Goal: Transaction & Acquisition: Purchase product/service

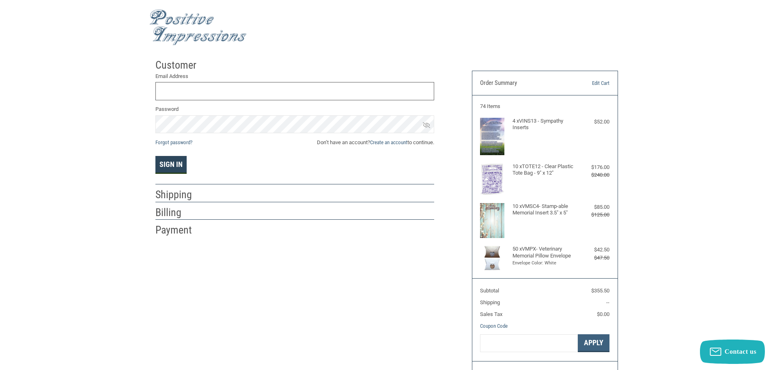
type input "[EMAIL_ADDRESS][DOMAIN_NAME]"
click at [163, 167] on button "Sign In" at bounding box center [170, 165] width 31 height 18
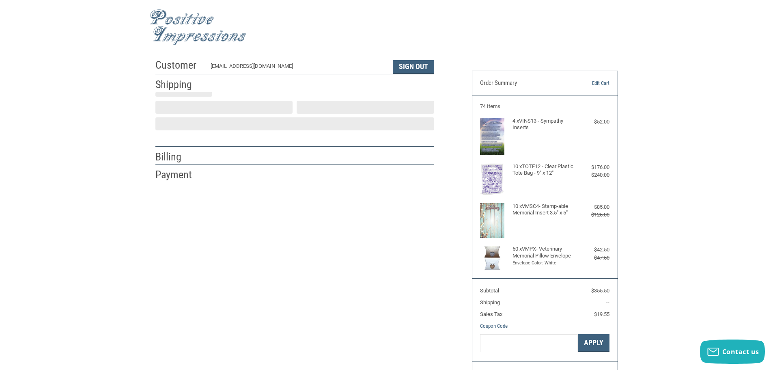
scroll to position [1, 0]
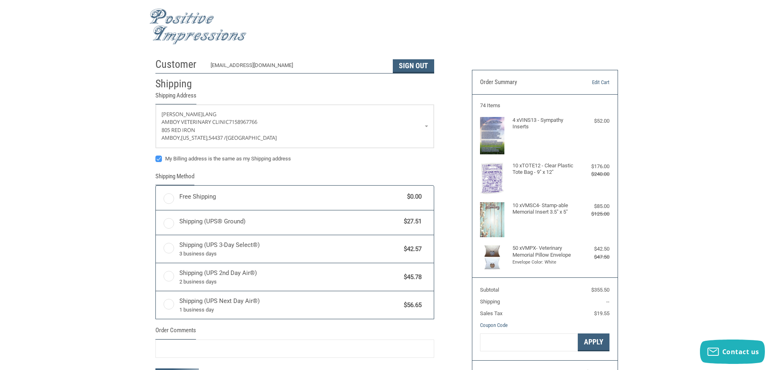
radio input "true"
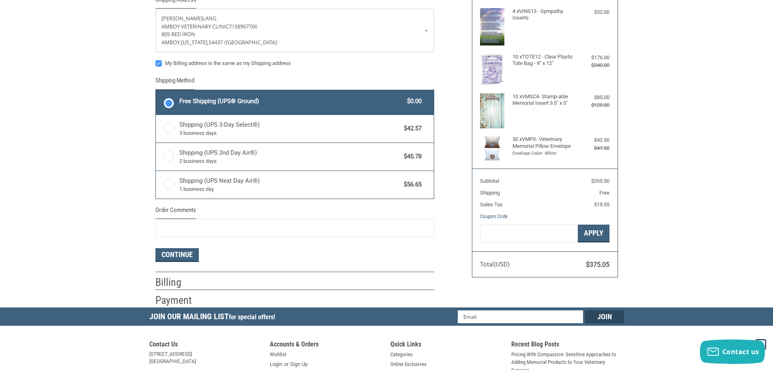
scroll to position [122, 0]
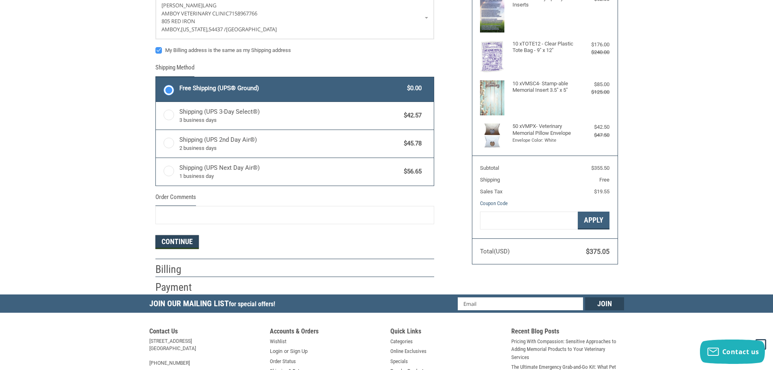
click at [180, 244] on button "Continue" at bounding box center [176, 242] width 43 height 14
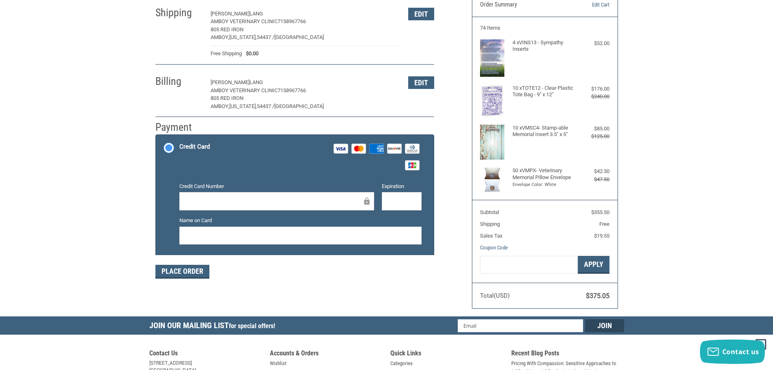
scroll to position [0, 0]
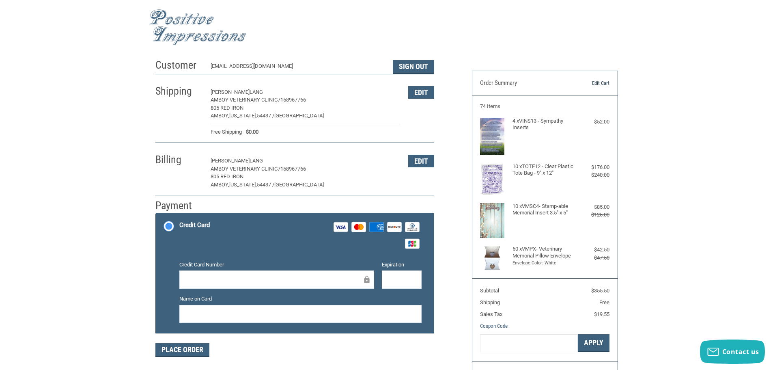
click at [595, 82] on link "Edit Cart" at bounding box center [588, 83] width 41 height 8
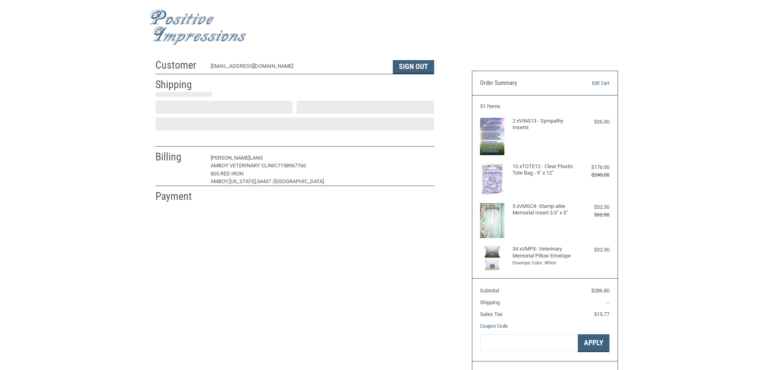
scroll to position [1, 0]
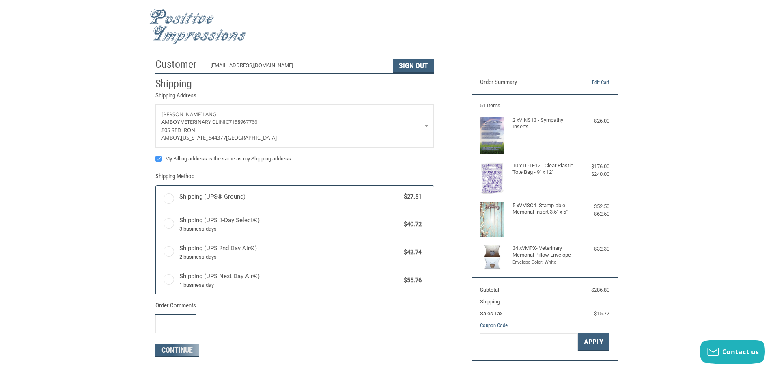
radio input "true"
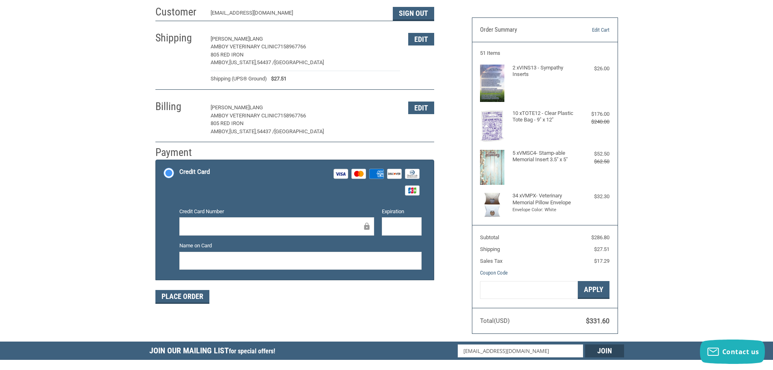
scroll to position [122, 0]
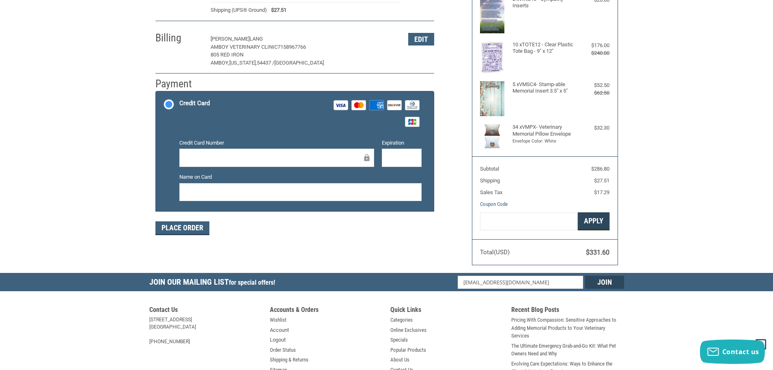
click at [592, 221] on button "Apply" at bounding box center [594, 221] width 32 height 18
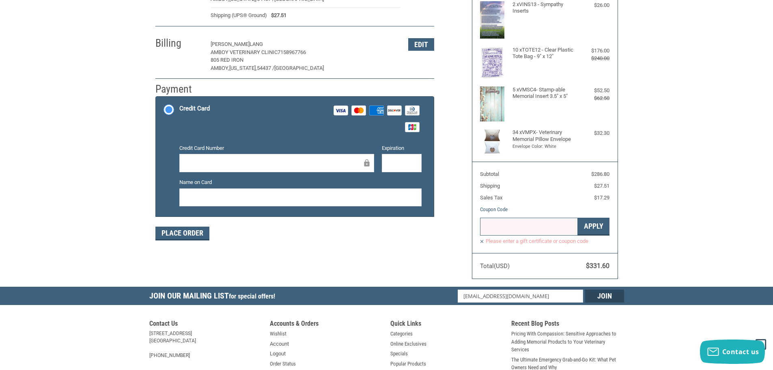
scroll to position [0, 0]
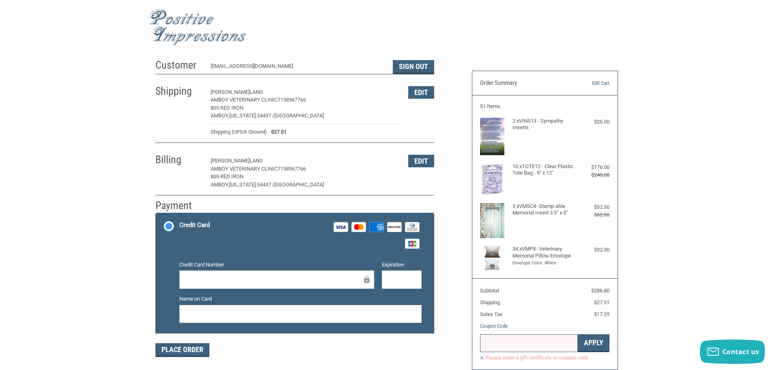
click at [186, 20] on img at bounding box center [197, 27] width 97 height 36
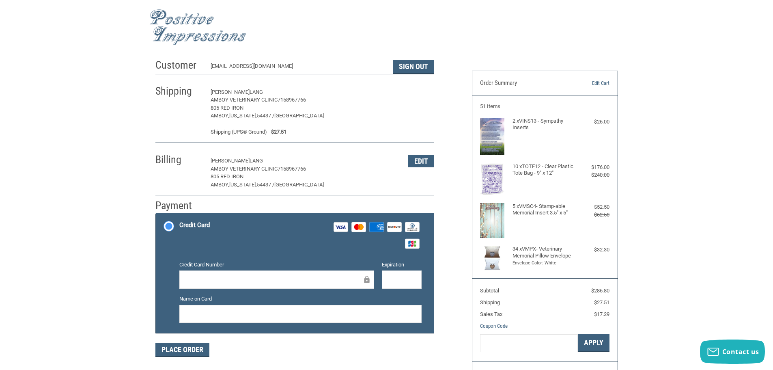
click at [421, 92] on button "Edit" at bounding box center [421, 92] width 26 height 13
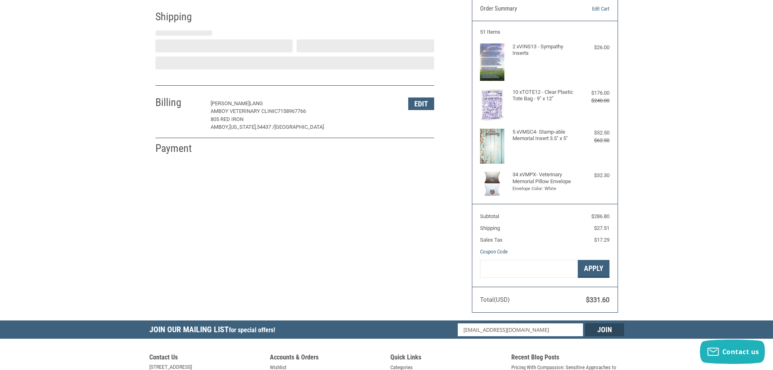
scroll to position [75, 0]
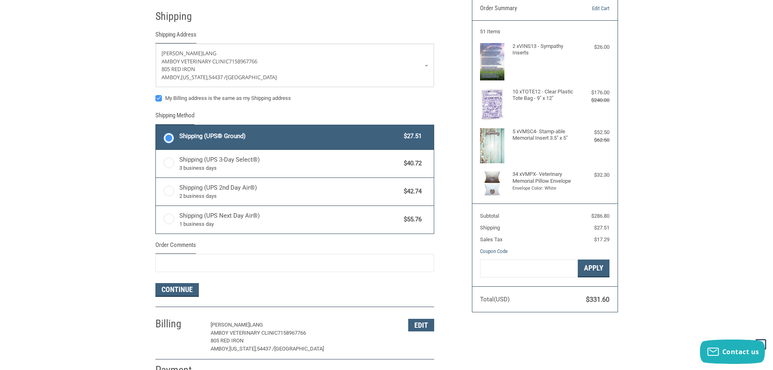
click at [167, 137] on label "Shipping (UPS® Ground) $27.51" at bounding box center [295, 137] width 278 height 24
click at [156, 126] on input "Shipping (UPS® Ground) $27.51" at bounding box center [156, 126] width 0 height 0
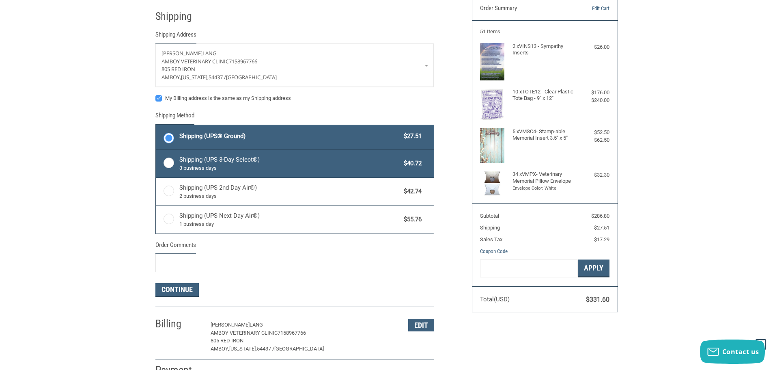
click at [165, 163] on label "Shipping (UPS 3-Day Select®) 3 business days $40.72" at bounding box center [295, 164] width 278 height 28
click at [156, 151] on input "Shipping (UPS 3-Day Select®) 3 business days $40.72" at bounding box center [156, 150] width 0 height 0
radio input "true"
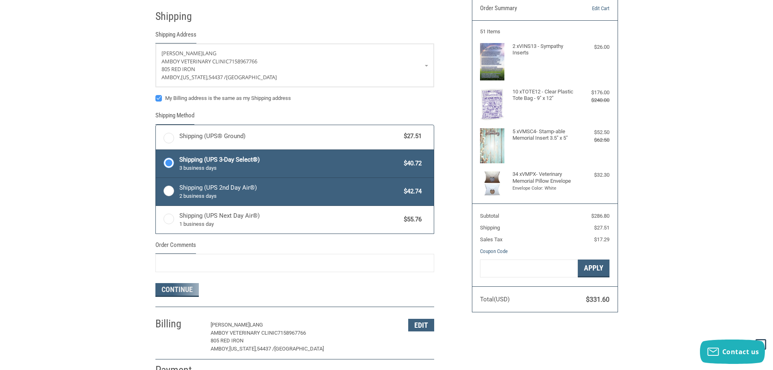
click at [171, 187] on label "Shipping (UPS 2nd Day Air®) 2 business days $42.74" at bounding box center [295, 192] width 278 height 28
click at [156, 179] on input "Shipping (UPS 2nd Day Air®) 2 business days $42.74" at bounding box center [156, 178] width 0 height 0
radio input "true"
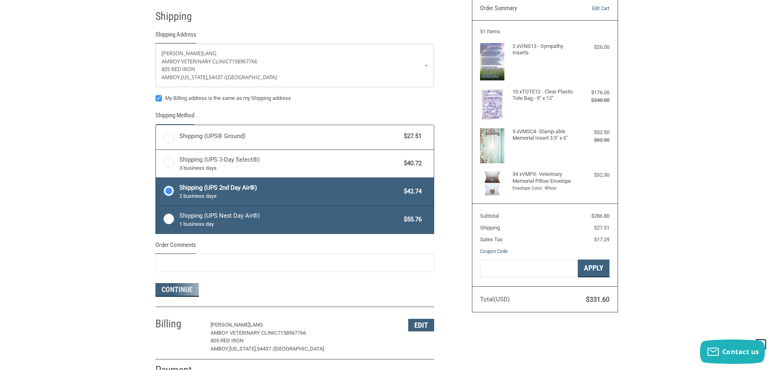
click at [176, 217] on label "Shipping (UPS Next Day Air®) 1 business day $55.76" at bounding box center [295, 220] width 278 height 28
click at [156, 207] on input "Shipping (UPS Next Day Air®) 1 business day $55.76" at bounding box center [156, 206] width 0 height 0
radio input "true"
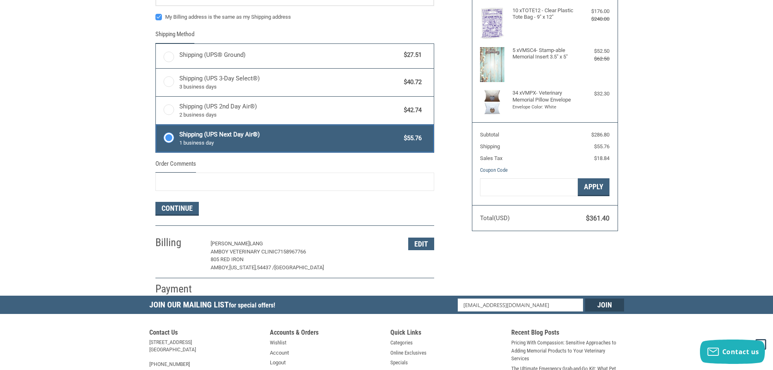
scroll to position [0, 0]
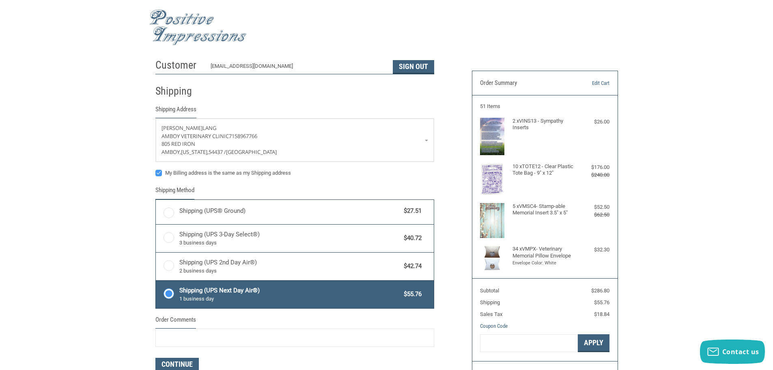
click at [159, 174] on label "My Billing address is the same as my Shipping address" at bounding box center [294, 173] width 279 height 6
click at [156, 169] on input "My Billing address is the same as my Shipping address" at bounding box center [155, 169] width 0 height 0
checkbox input "false"
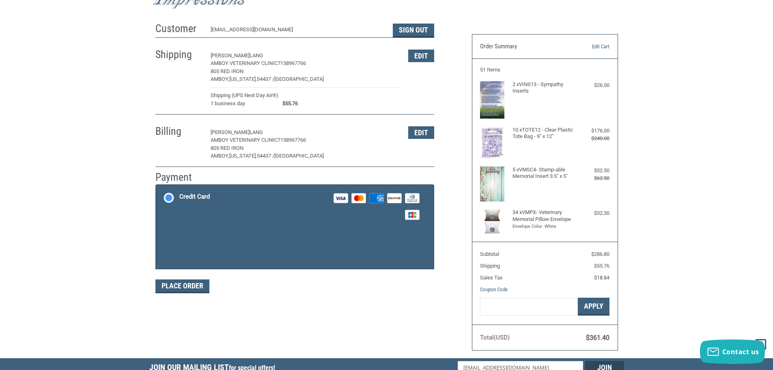
scroll to position [8, 0]
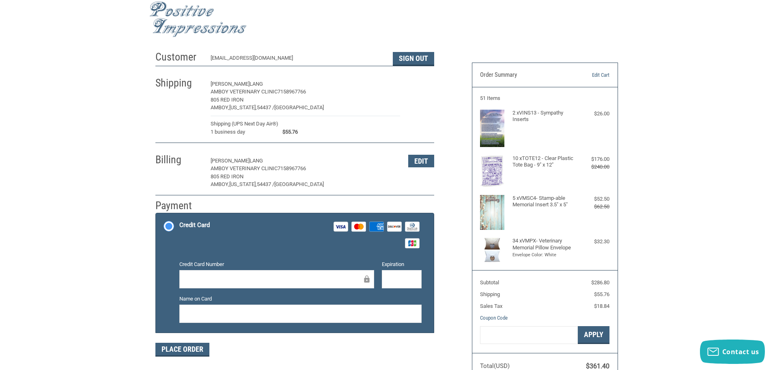
click at [421, 86] on button "Edit" at bounding box center [421, 84] width 26 height 13
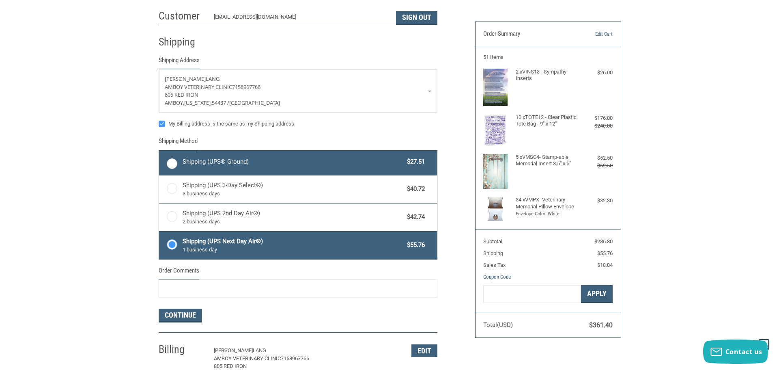
scroll to position [0, 0]
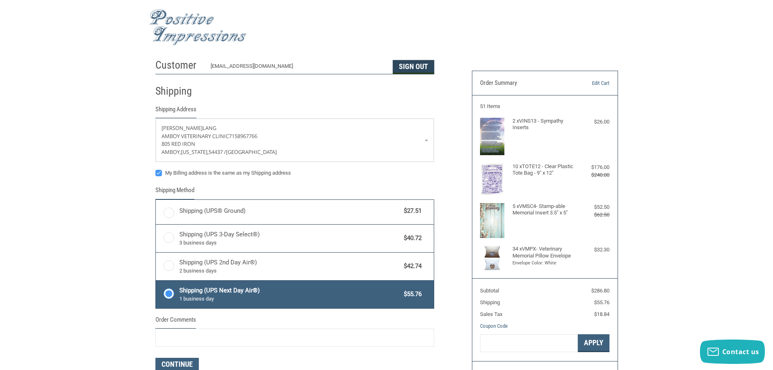
click at [407, 66] on button "Sign Out" at bounding box center [413, 67] width 41 height 14
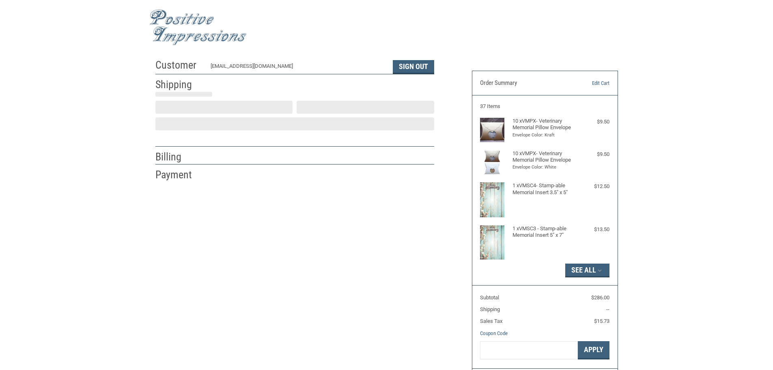
scroll to position [1, 0]
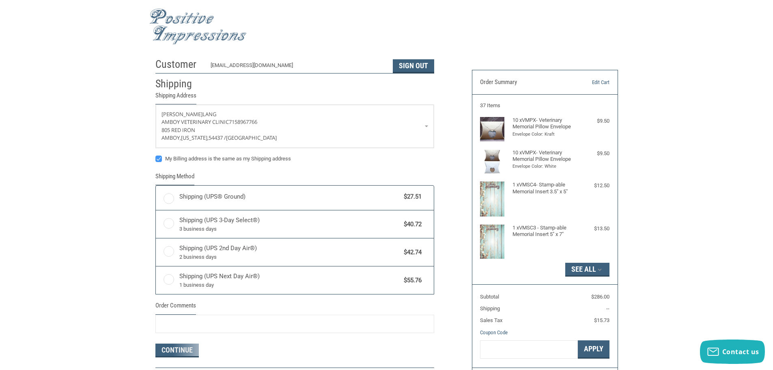
radio input "true"
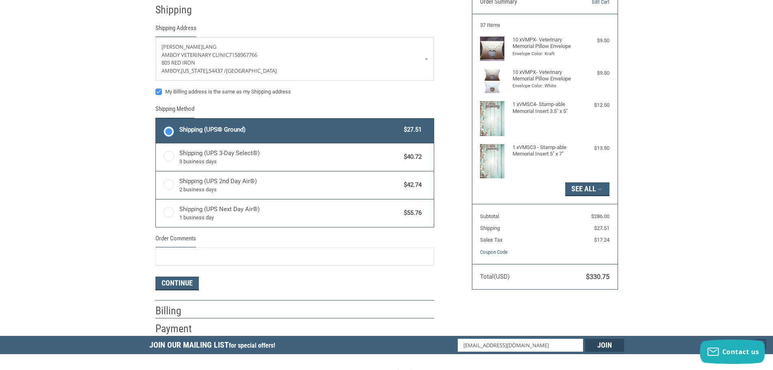
scroll to position [0, 0]
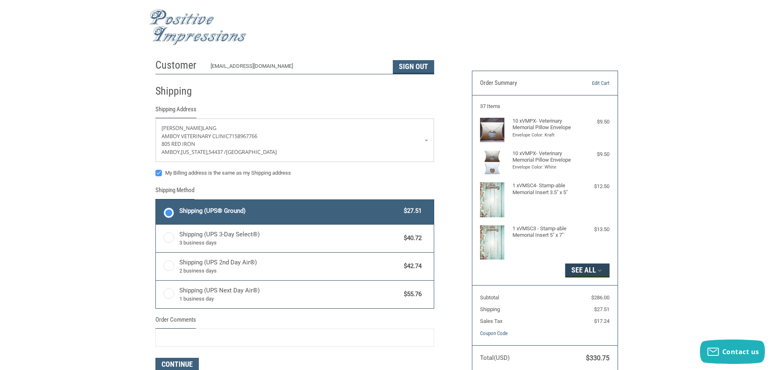
click at [592, 270] on button "See All" at bounding box center [587, 270] width 44 height 14
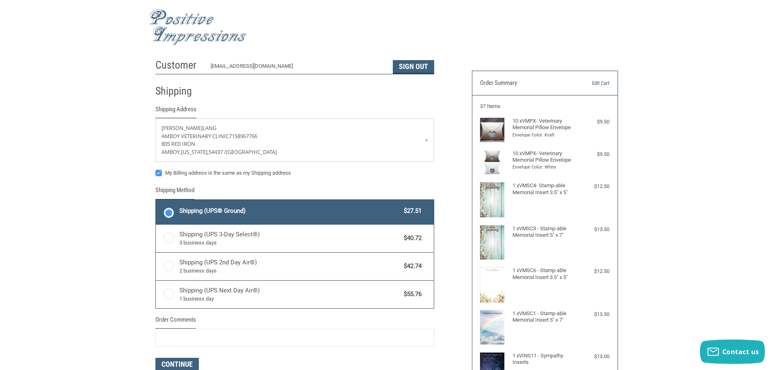
click at [182, 13] on img at bounding box center [197, 27] width 97 height 36
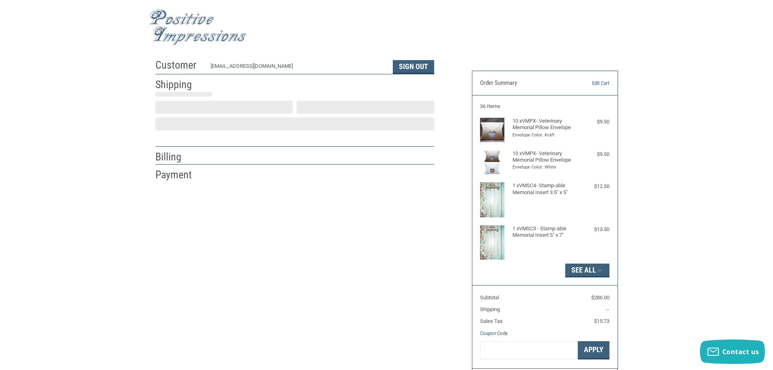
scroll to position [1, 0]
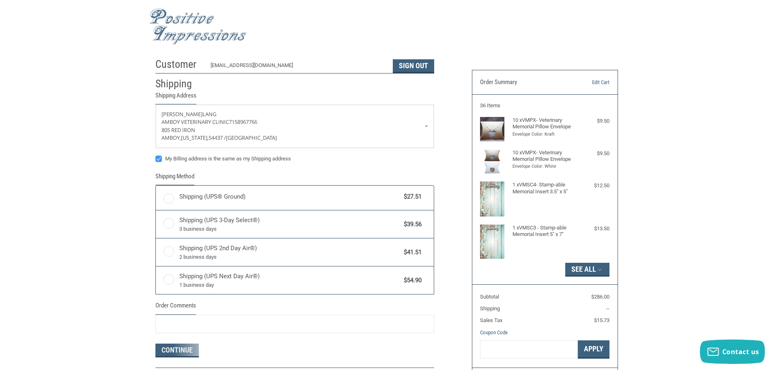
radio input "true"
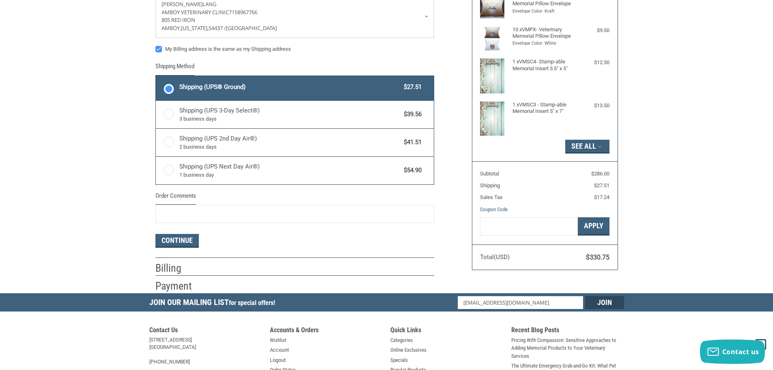
scroll to position [163, 0]
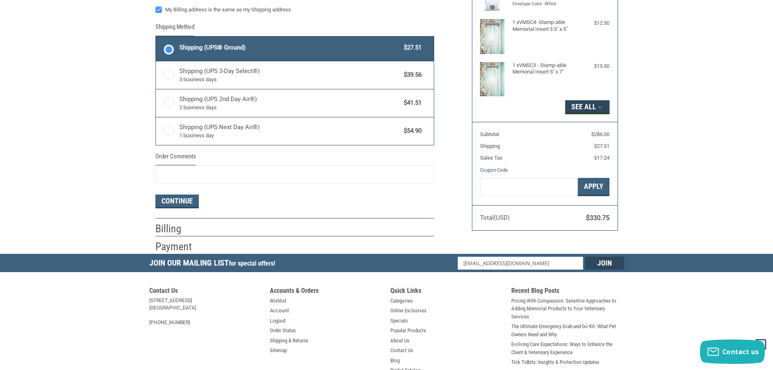
click at [587, 105] on button "See All" at bounding box center [587, 107] width 44 height 14
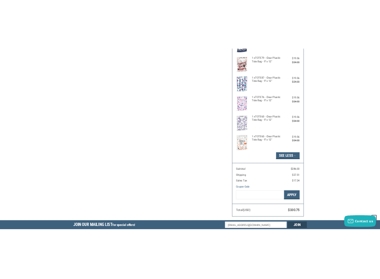
scroll to position [332, 0]
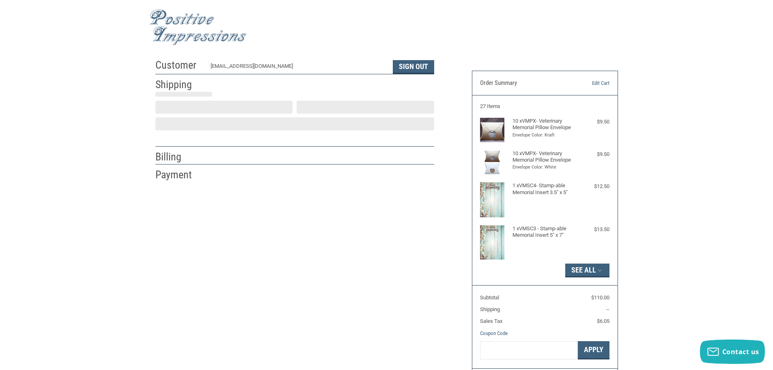
scroll to position [1, 0]
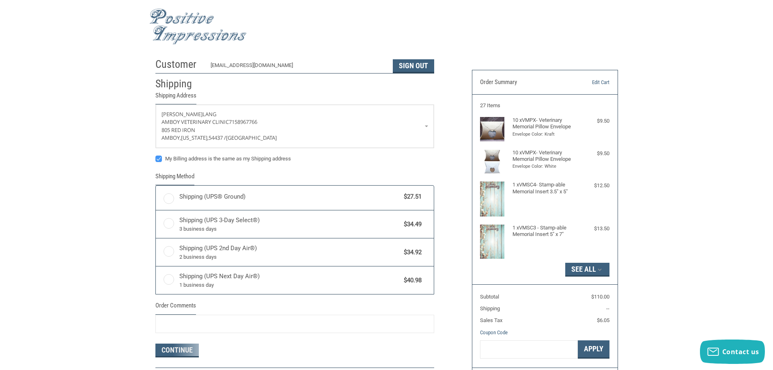
radio input "true"
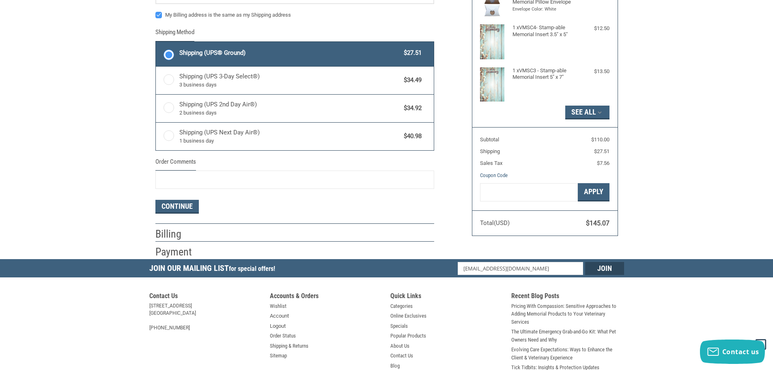
scroll to position [163, 0]
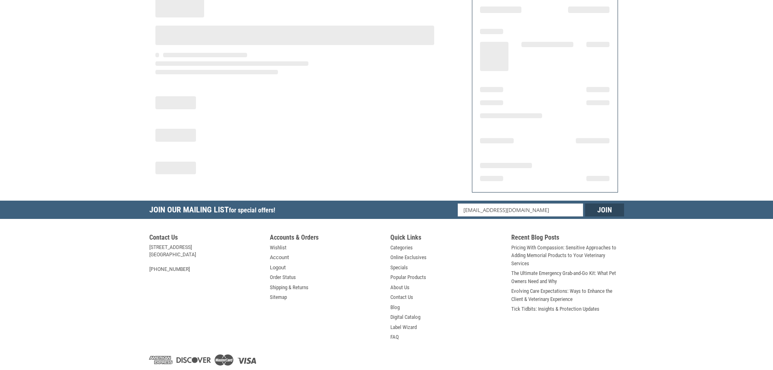
scroll to position [97, 0]
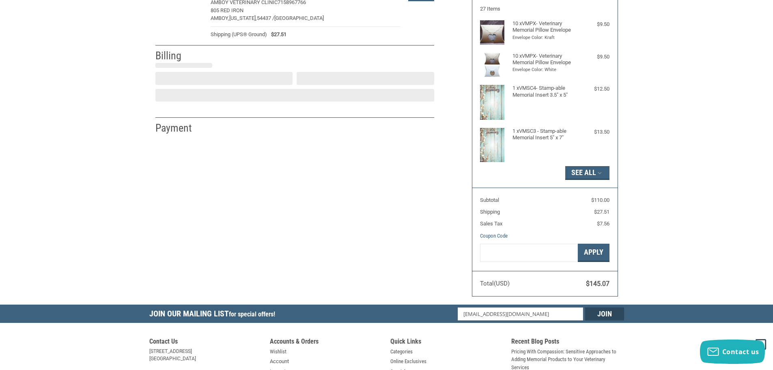
select select "US"
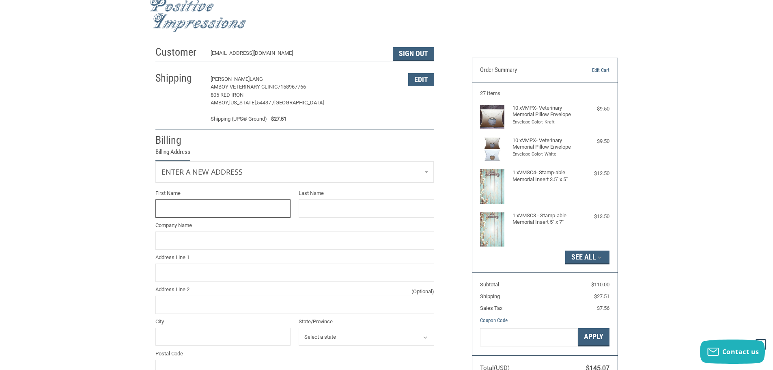
scroll to position [0, 0]
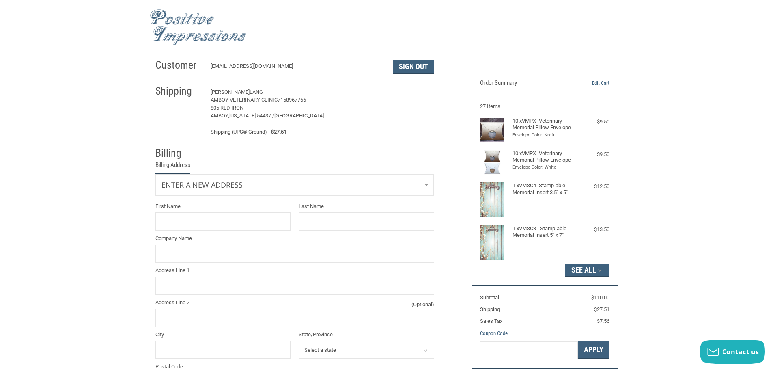
click at [416, 92] on button "Edit" at bounding box center [421, 92] width 26 height 13
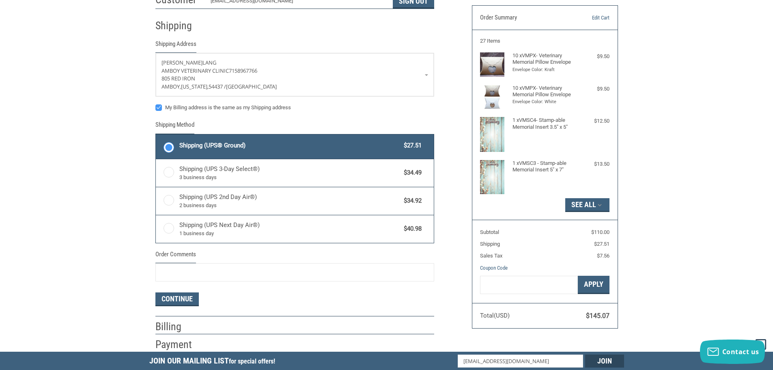
scroll to position [75, 0]
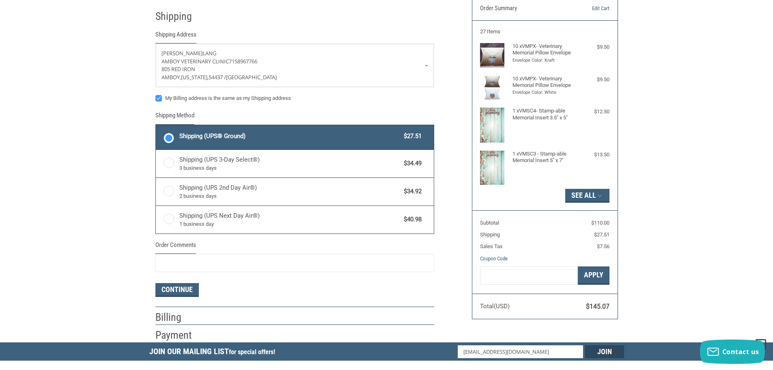
click at [161, 99] on label "My Billing address is the same as my Shipping address" at bounding box center [294, 98] width 279 height 6
click at [156, 95] on input "My Billing address is the same as my Shipping address" at bounding box center [155, 94] width 0 height 0
checkbox input "false"
click at [426, 66] on link "SHERIE LANG AMBOY VETERINARY CLINIC 7158967766 805 RED IRON AMBOY, Wisconsin, 5…" at bounding box center [295, 65] width 278 height 43
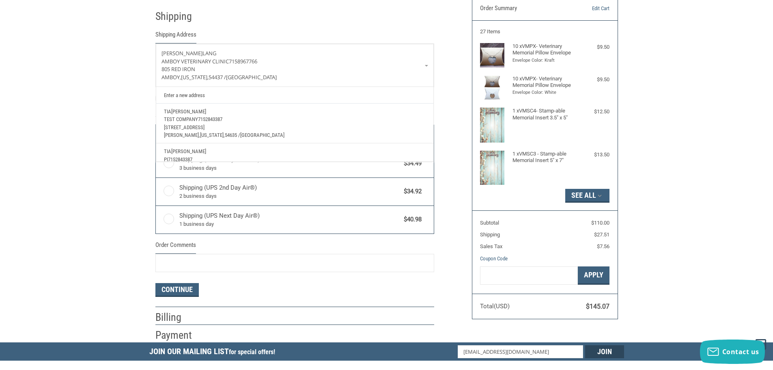
click at [196, 115] on p "TIA LAUFENBERG" at bounding box center [294, 111] width 261 height 8
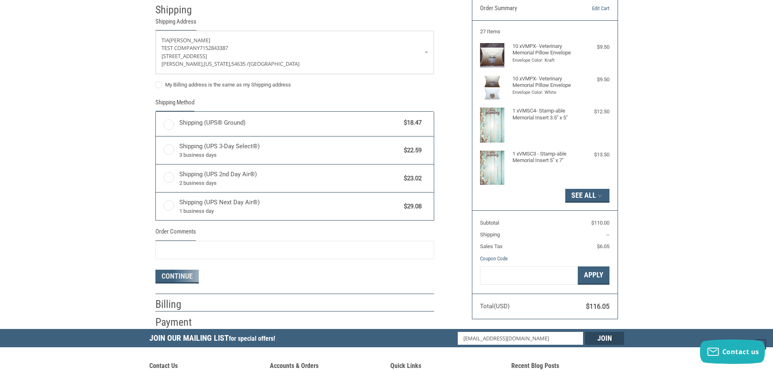
radio input "true"
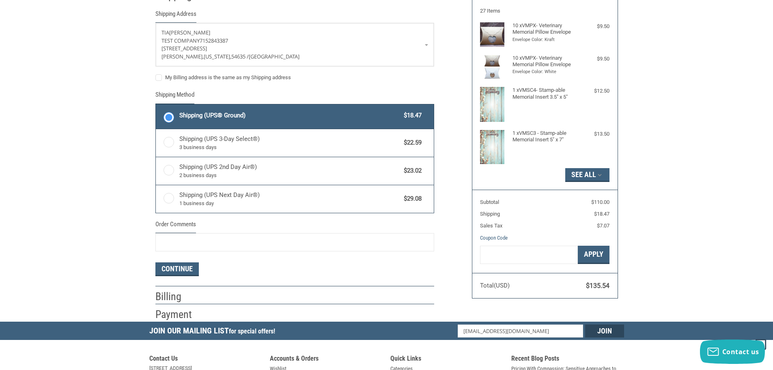
scroll to position [0, 0]
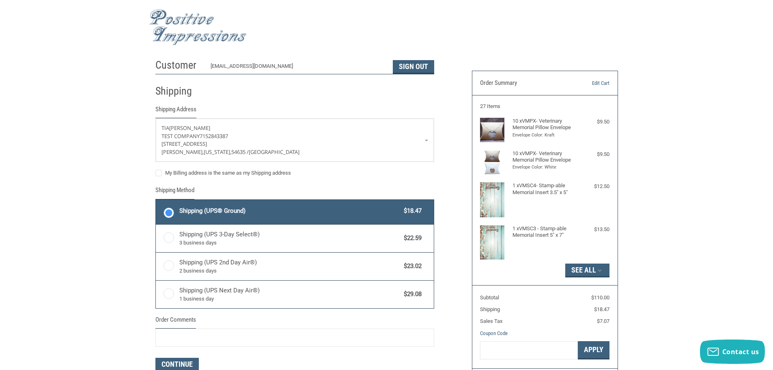
click at [196, 19] on img at bounding box center [197, 27] width 97 height 36
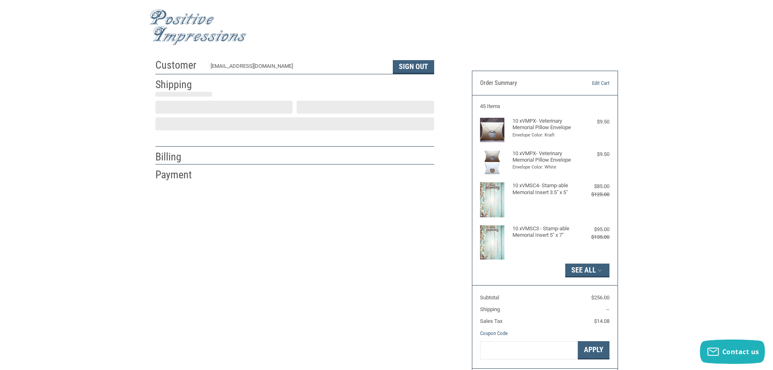
scroll to position [1, 0]
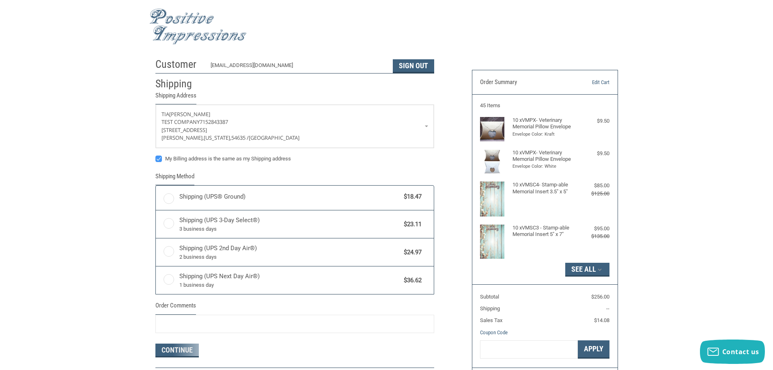
radio input "true"
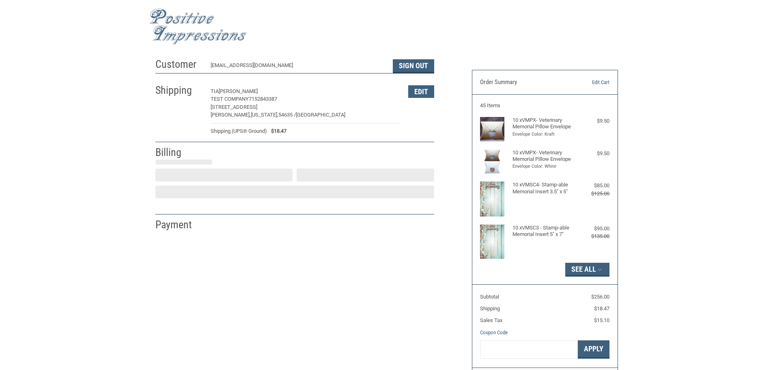
select select "US"
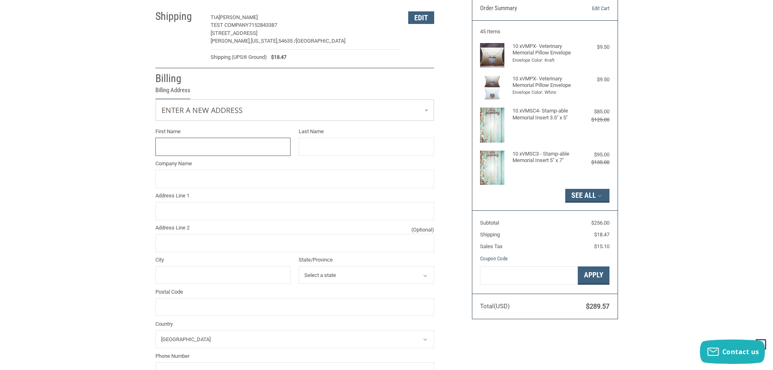
scroll to position [81, 0]
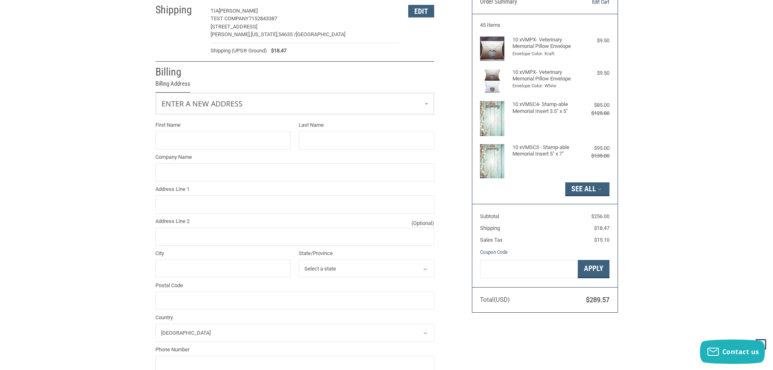
click at [602, 3] on link "Edit Cart" at bounding box center [588, 2] width 41 height 8
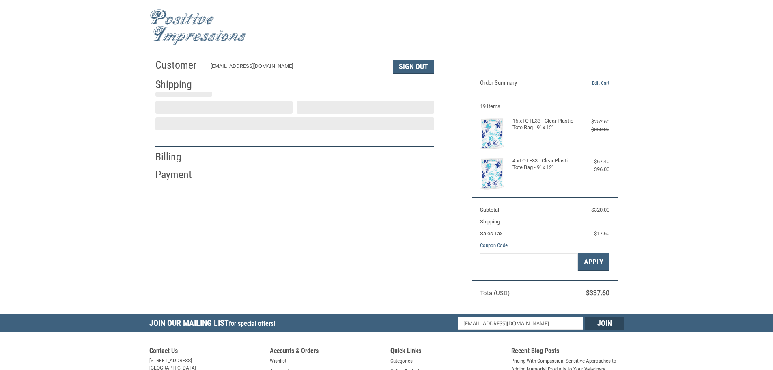
scroll to position [1, 0]
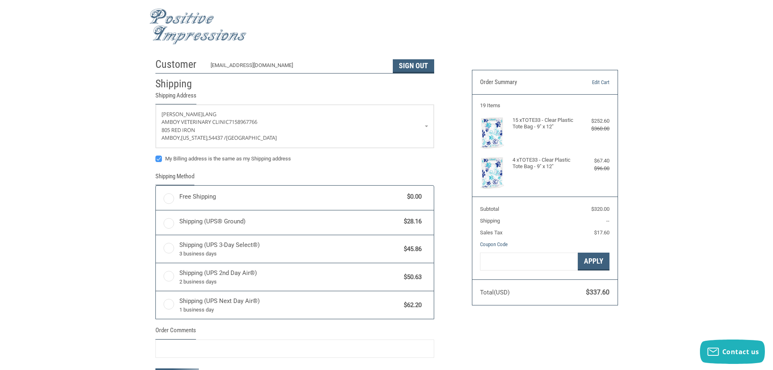
radio input "true"
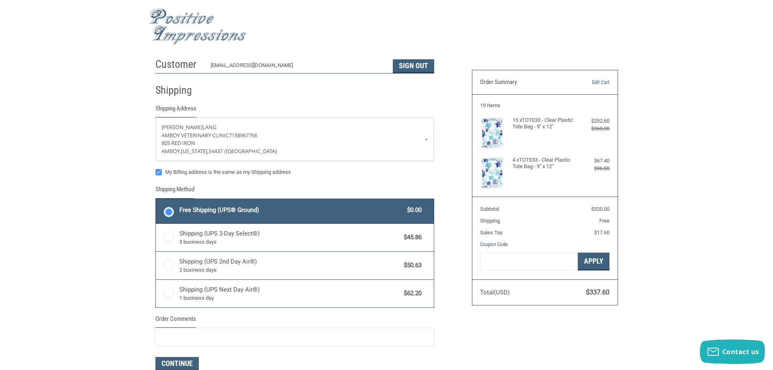
scroll to position [0, 0]
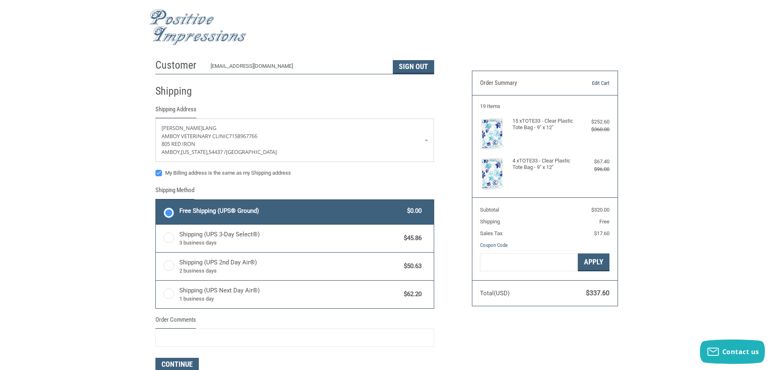
click at [601, 80] on link "Edit Cart" at bounding box center [588, 83] width 41 height 8
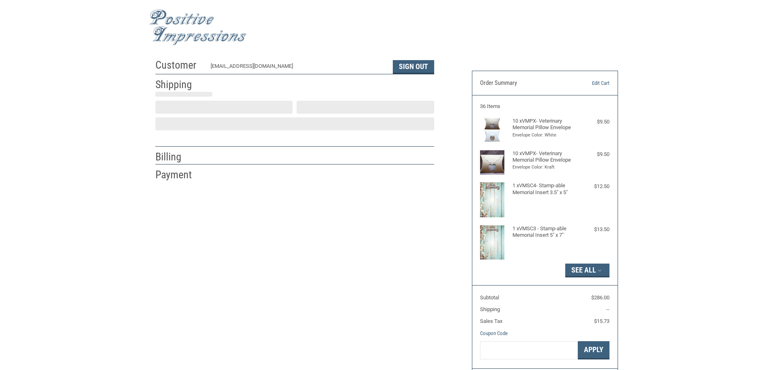
scroll to position [1, 0]
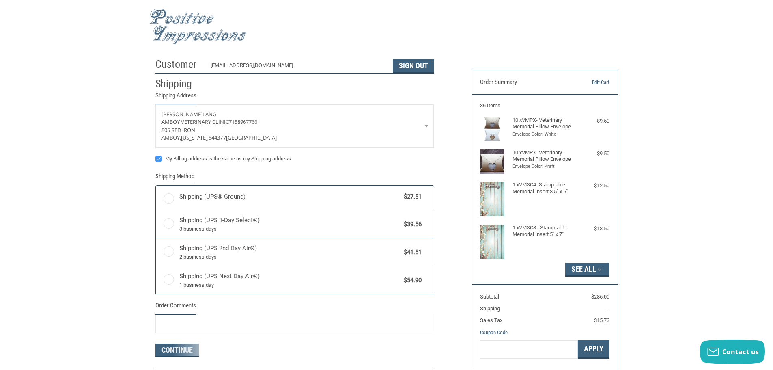
radio input "true"
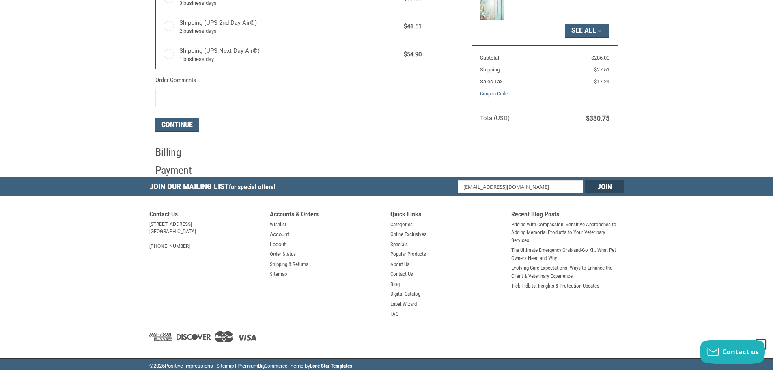
scroll to position [0, 0]
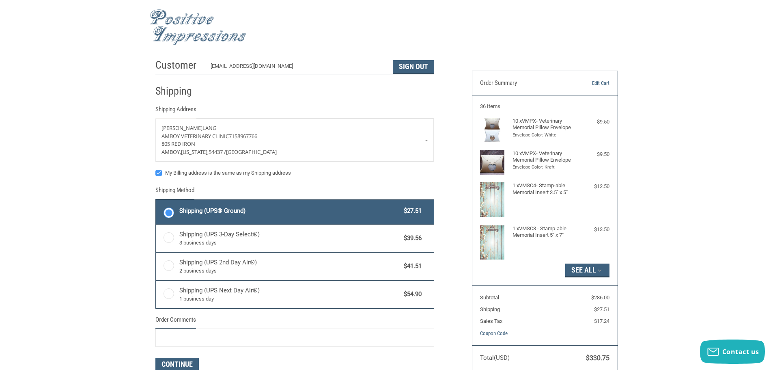
click at [198, 18] on img at bounding box center [197, 27] width 97 height 36
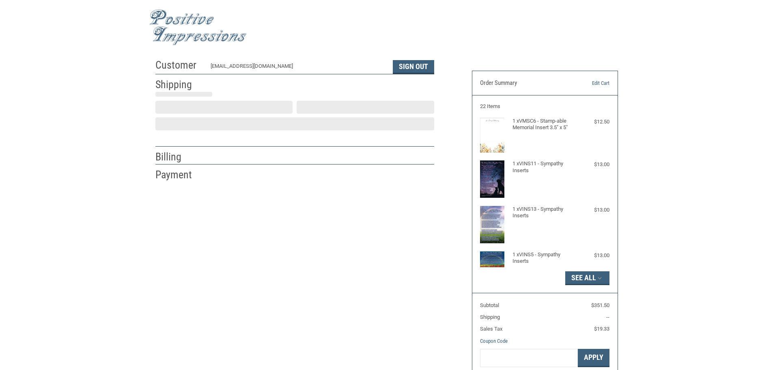
scroll to position [1, 0]
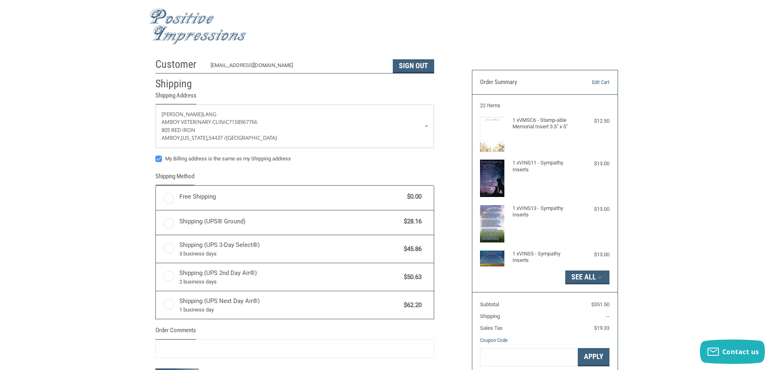
radio input "true"
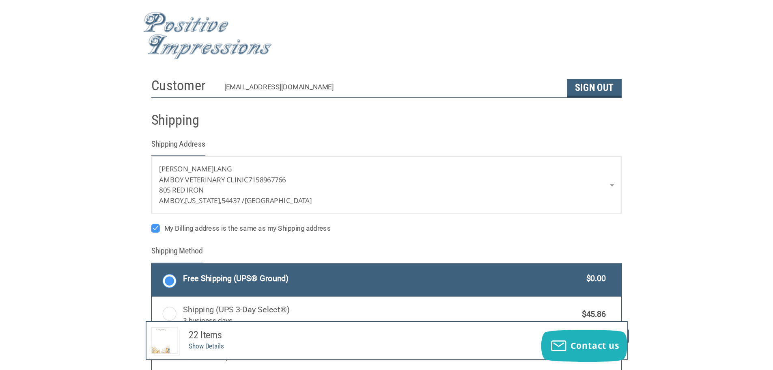
scroll to position [0, 0]
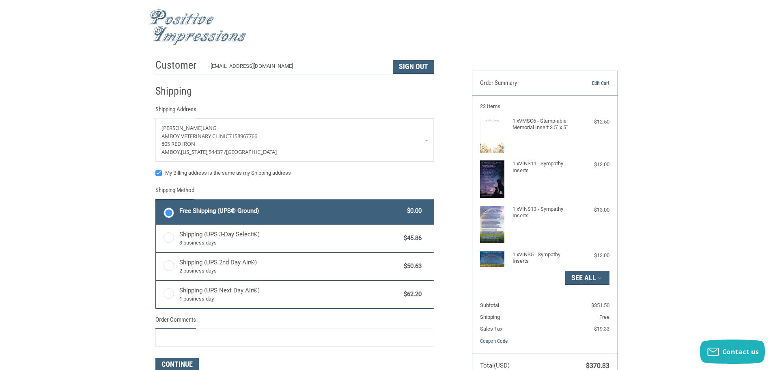
click at [178, 17] on img at bounding box center [197, 27] width 97 height 36
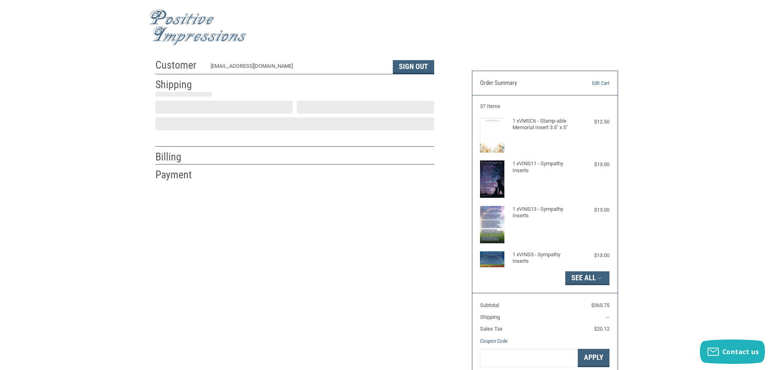
scroll to position [1, 0]
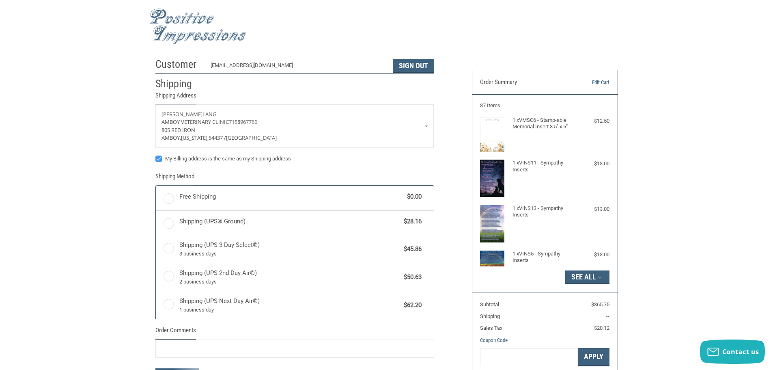
radio input "true"
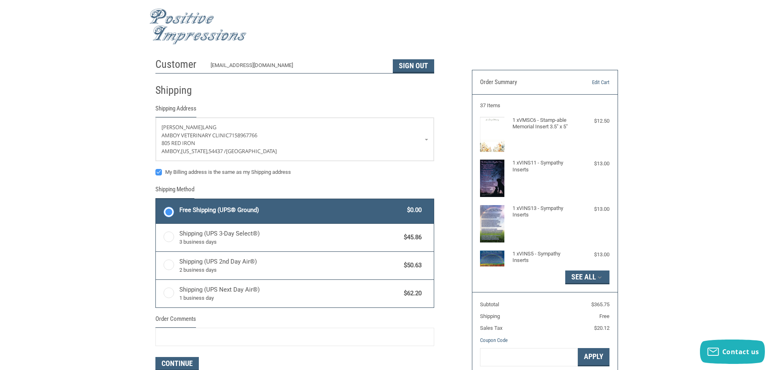
click at [179, 19] on img at bounding box center [197, 27] width 97 height 36
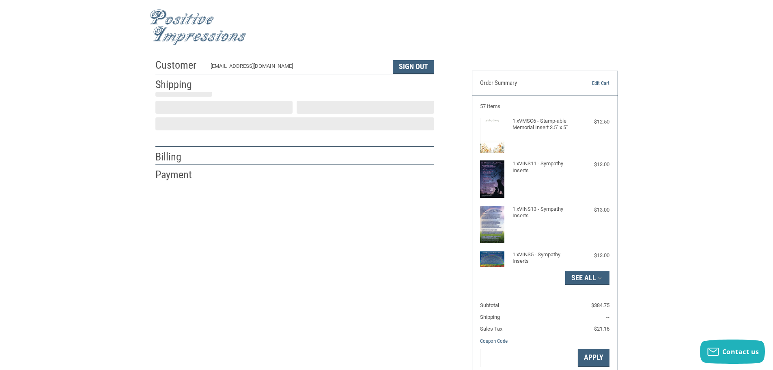
scroll to position [1, 0]
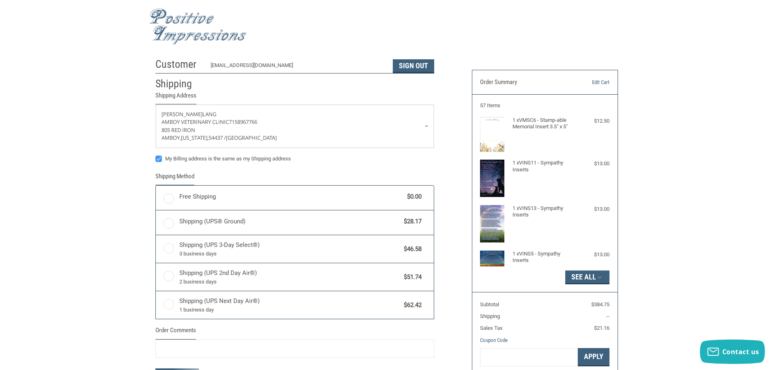
radio input "true"
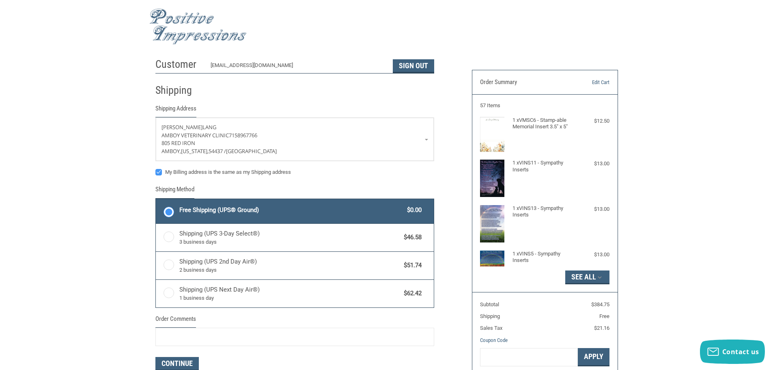
scroll to position [0, 0]
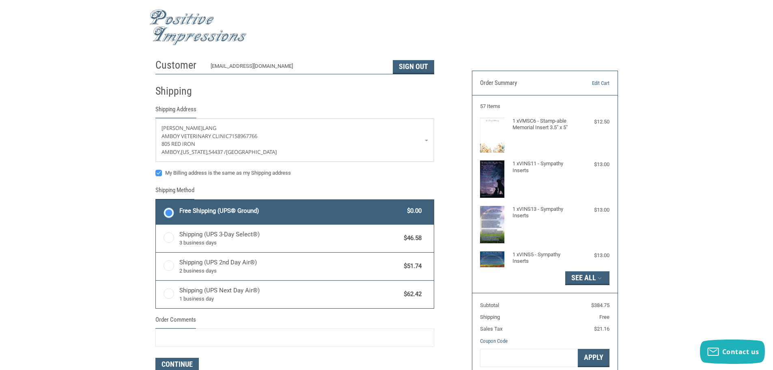
click at [187, 16] on img at bounding box center [197, 27] width 97 height 36
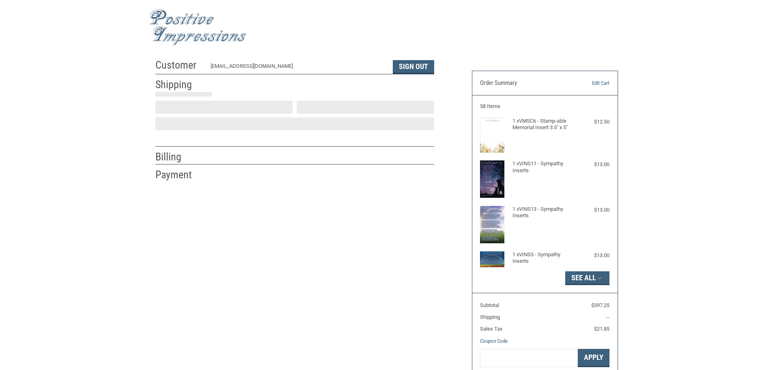
scroll to position [1, 0]
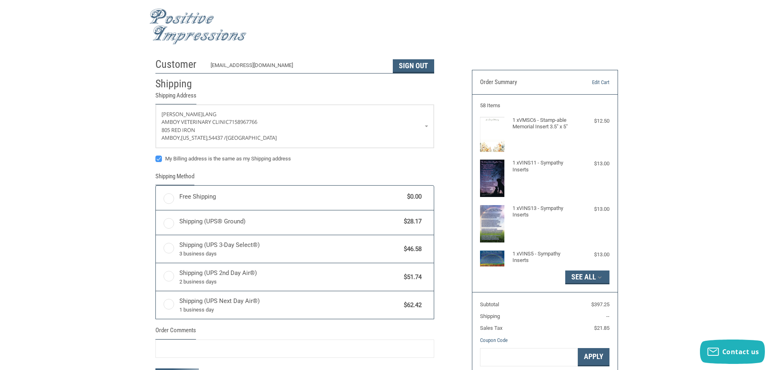
radio input "true"
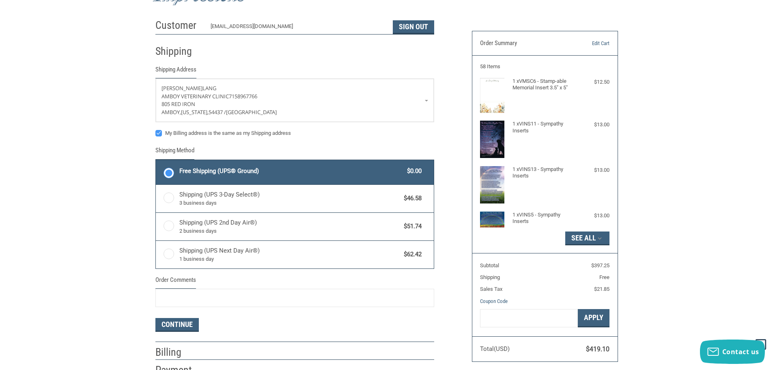
scroll to position [0, 0]
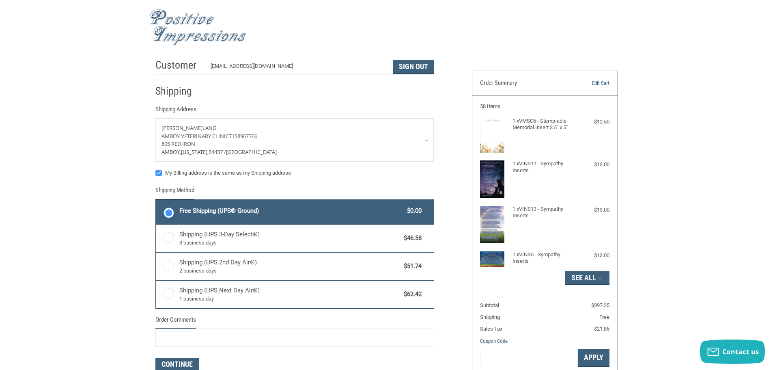
click at [176, 16] on img at bounding box center [197, 27] width 97 height 36
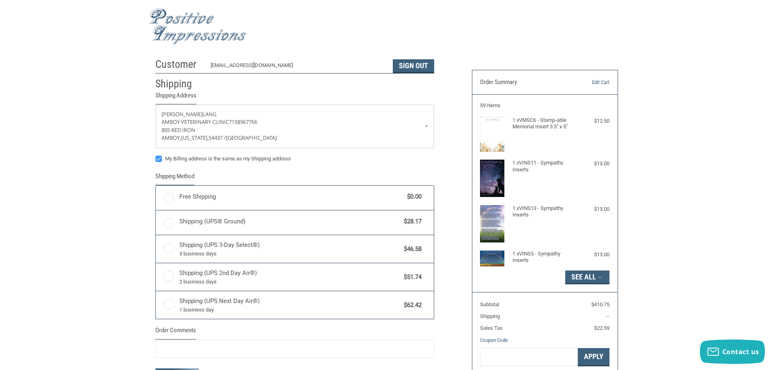
radio input "true"
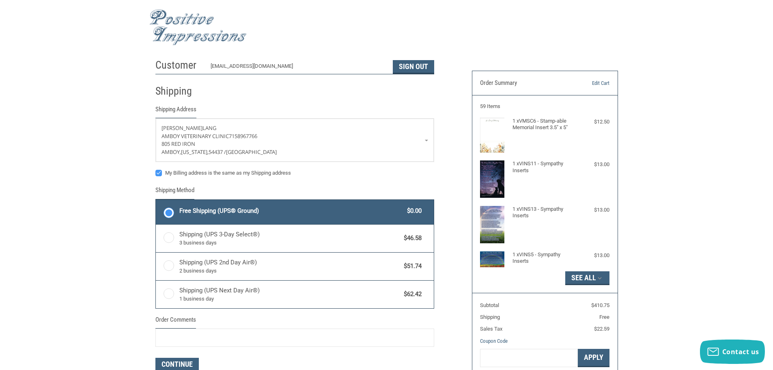
click at [188, 20] on img at bounding box center [197, 27] width 97 height 36
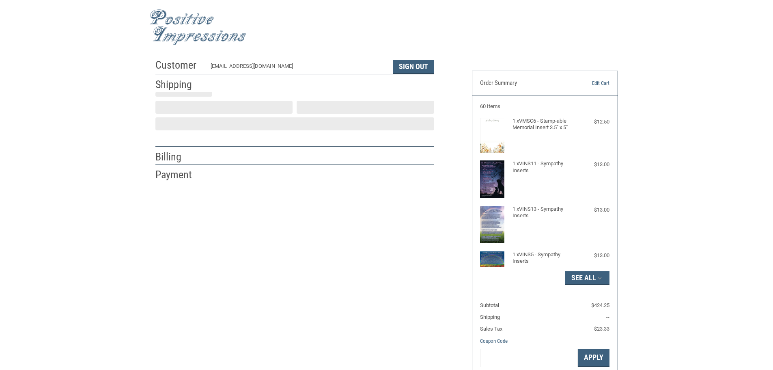
scroll to position [1, 0]
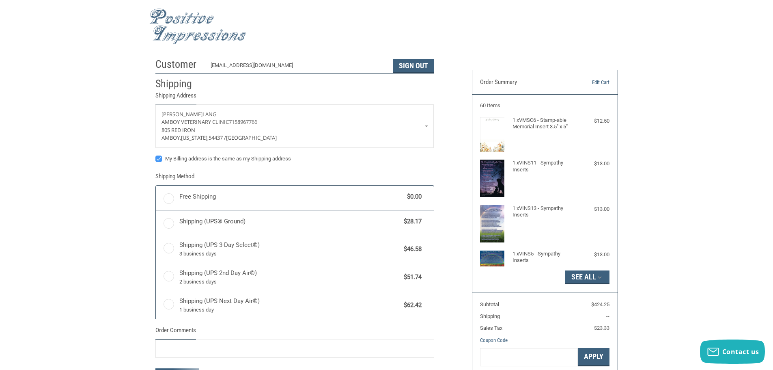
radio input "true"
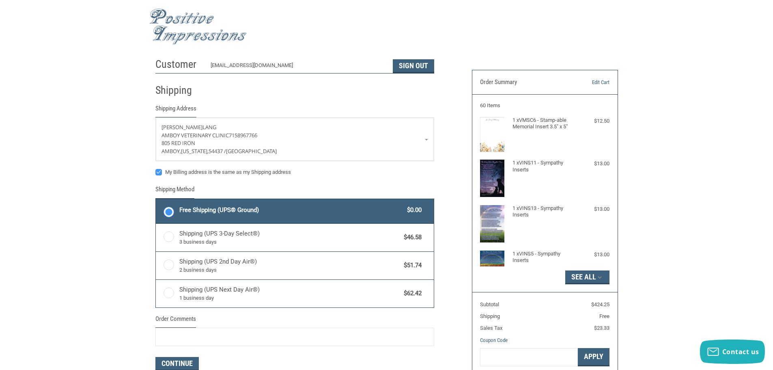
scroll to position [0, 0]
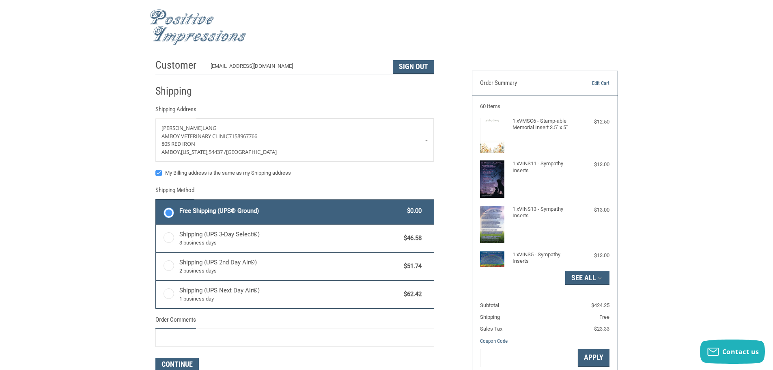
click at [176, 15] on img at bounding box center [197, 27] width 97 height 36
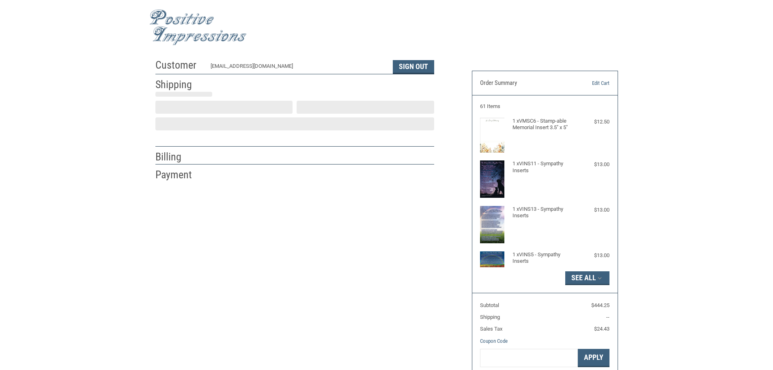
scroll to position [1, 0]
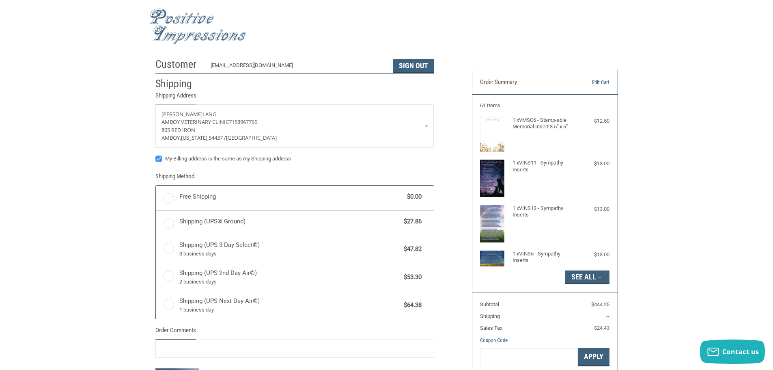
radio input "true"
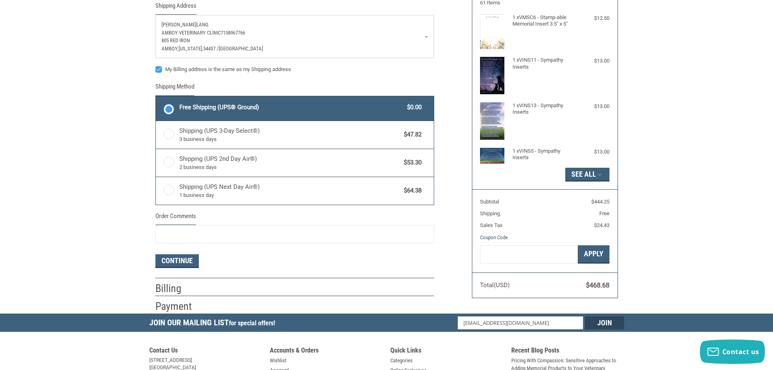
scroll to position [0, 0]
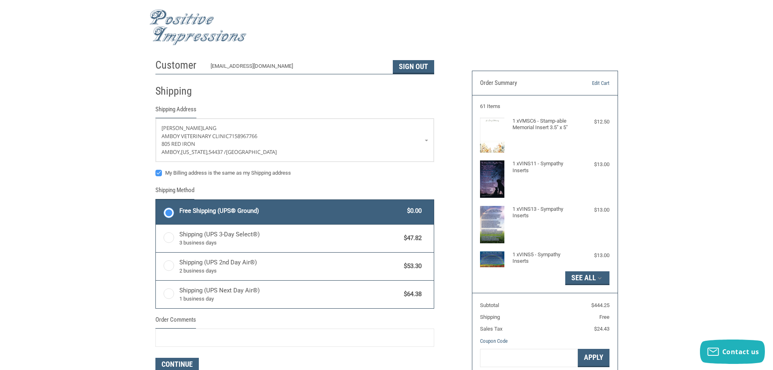
click at [174, 24] on img at bounding box center [197, 27] width 97 height 36
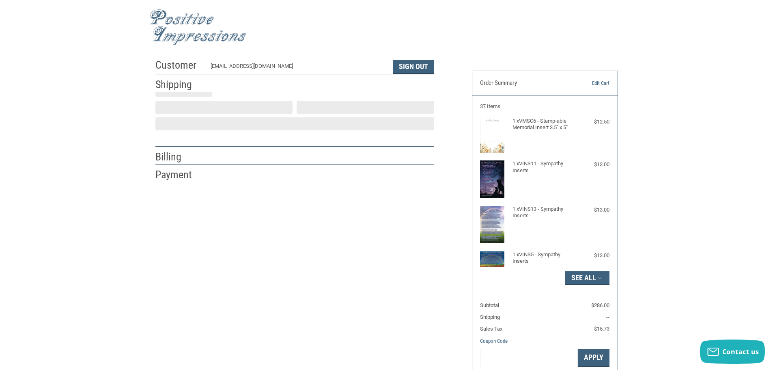
scroll to position [1, 0]
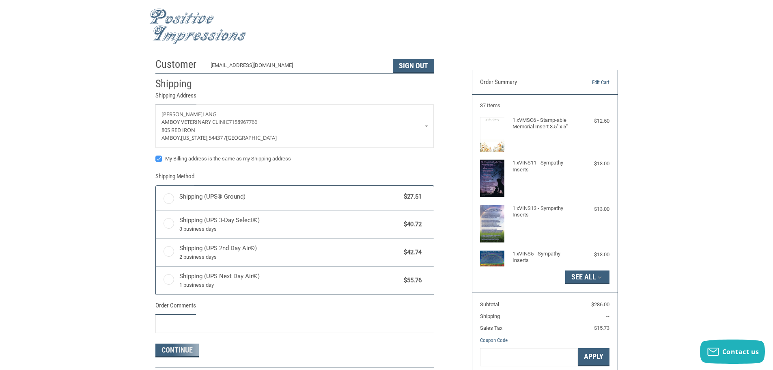
radio input "true"
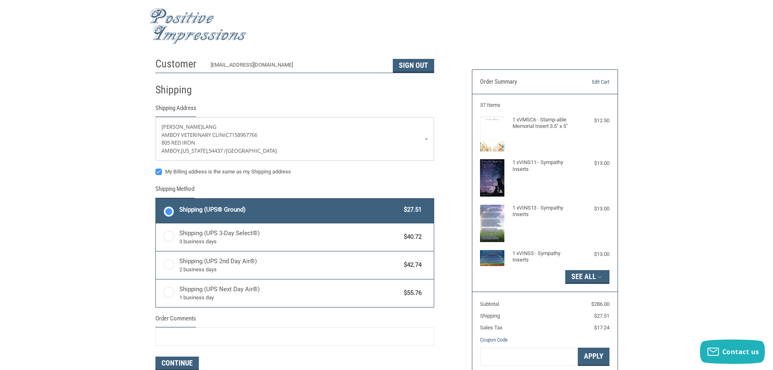
scroll to position [0, 0]
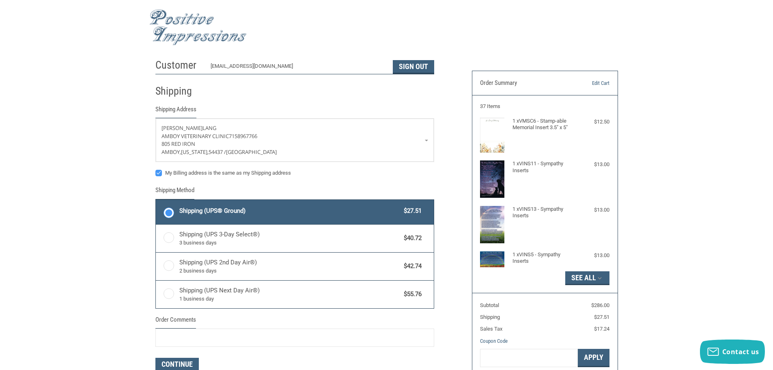
click at [191, 17] on img at bounding box center [197, 27] width 97 height 36
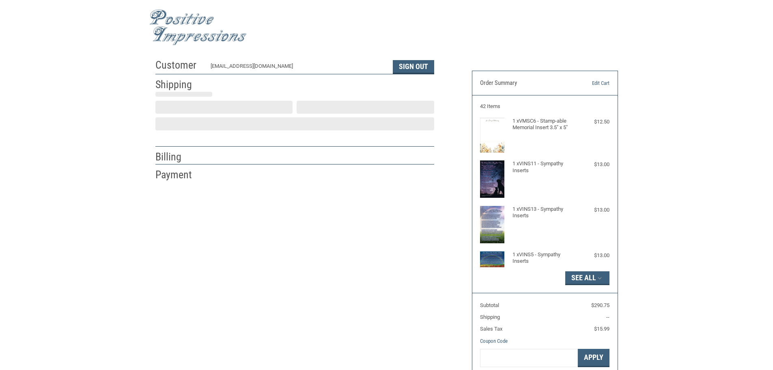
scroll to position [1, 0]
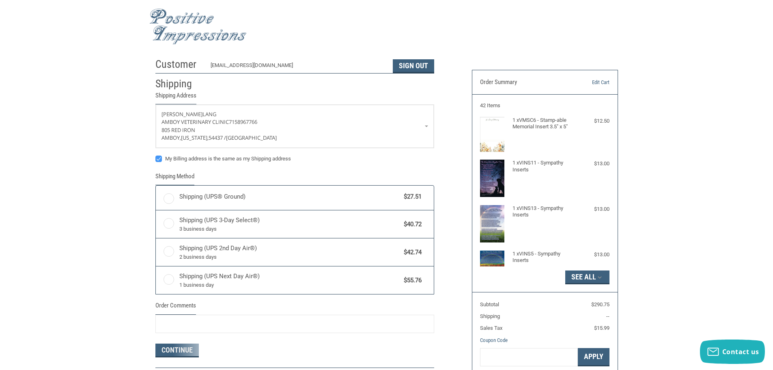
radio input "true"
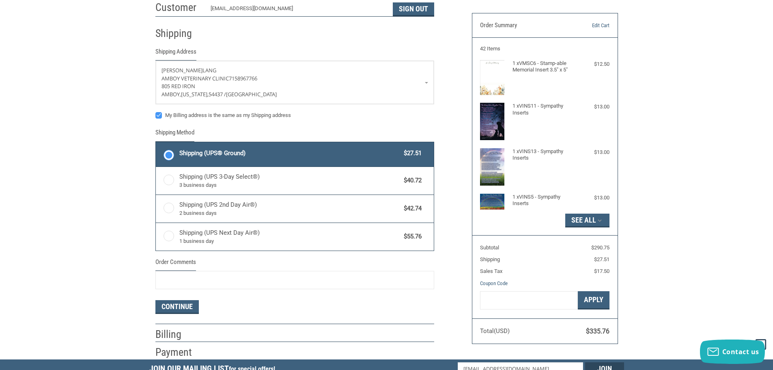
scroll to position [0, 0]
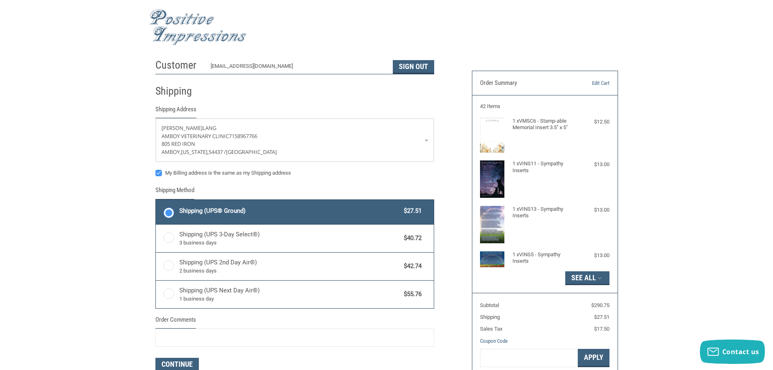
click at [184, 16] on img at bounding box center [197, 27] width 97 height 36
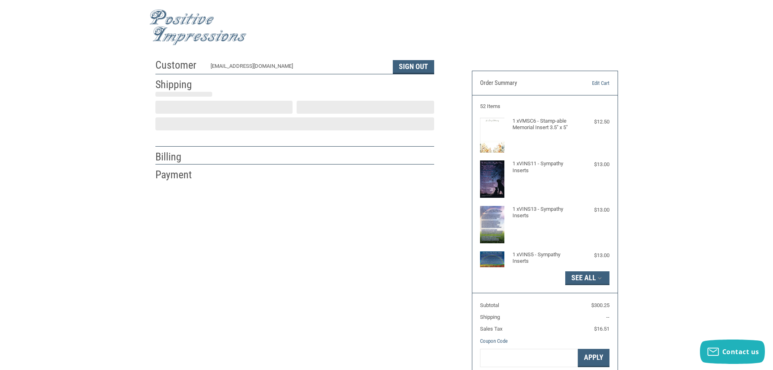
scroll to position [1, 0]
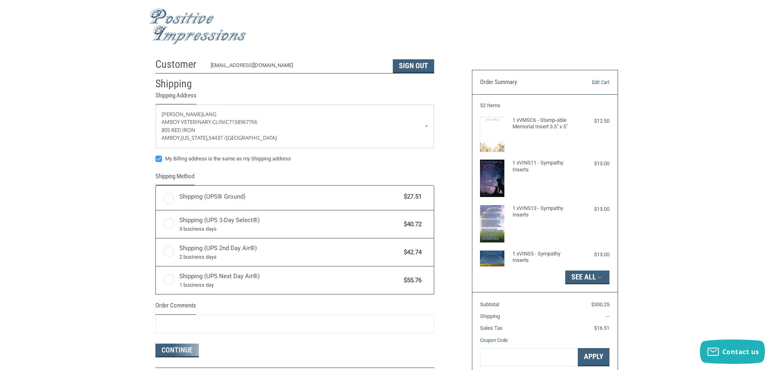
radio input "true"
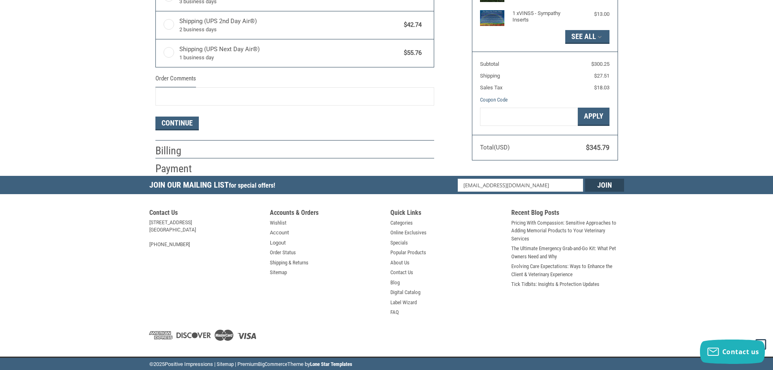
scroll to position [0, 0]
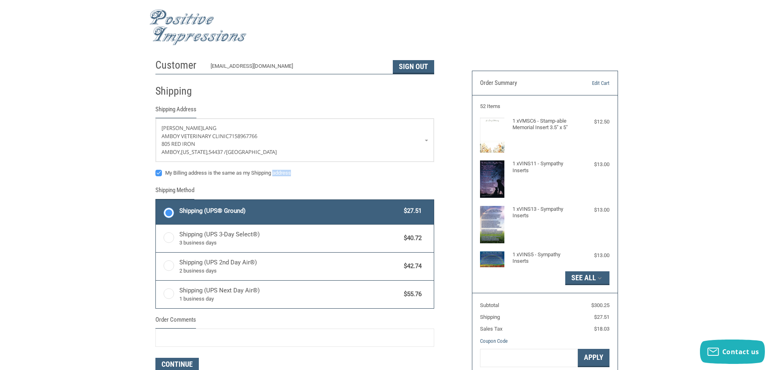
drag, startPoint x: 318, startPoint y: 174, endPoint x: 264, endPoint y: 172, distance: 53.6
click at [264, 172] on label "My Billing address is the same as my Shipping address" at bounding box center [294, 173] width 279 height 6
click at [329, 172] on label "My Billing address is the same as my Shipping address" at bounding box center [294, 173] width 279 height 6
click at [156, 169] on input "My Billing address is the same as my Shipping address" at bounding box center [155, 169] width 0 height 0
drag, startPoint x: 327, startPoint y: 171, endPoint x: 167, endPoint y: 162, distance: 160.8
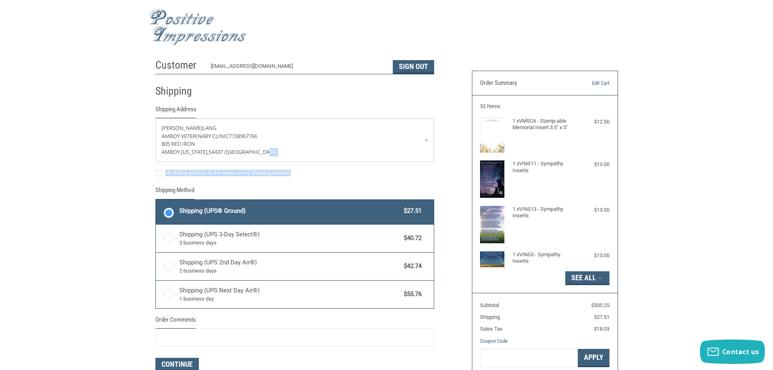
click at [167, 162] on div "[PERSON_NAME] AMBOY VETERINARY CLINIC 7158967766 [GEOGRAPHIC_DATA][US_STATE] / …" at bounding box center [294, 148] width 279 height 61
click at [390, 176] on label "My Billing address is the same as my Shipping address" at bounding box center [294, 173] width 279 height 6
click at [156, 169] on input "My Billing address is the same as my Shipping address" at bounding box center [155, 169] width 0 height 0
click at [158, 172] on label "My Billing address is the same as my Shipping address" at bounding box center [294, 173] width 279 height 6
click at [156, 169] on input "My Billing address is the same as my Shipping address" at bounding box center [155, 169] width 0 height 0
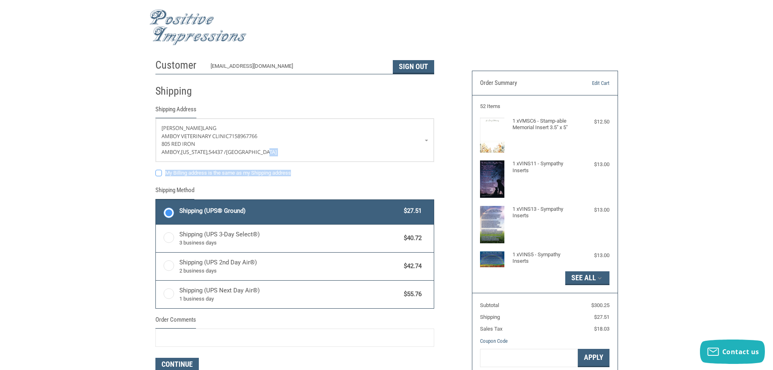
checkbox input "false"
click at [186, 21] on img at bounding box center [197, 27] width 97 height 36
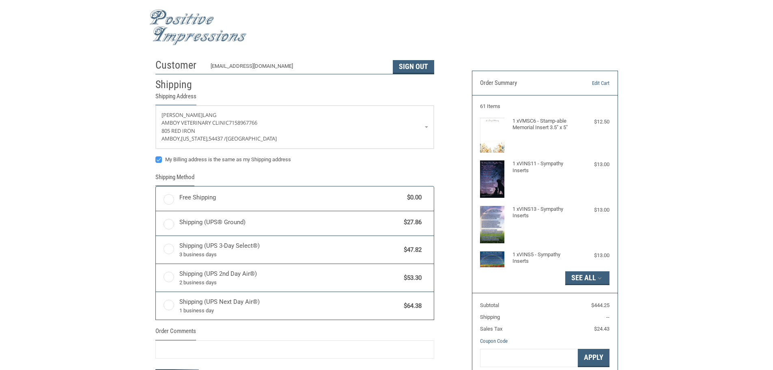
scroll to position [1, 0]
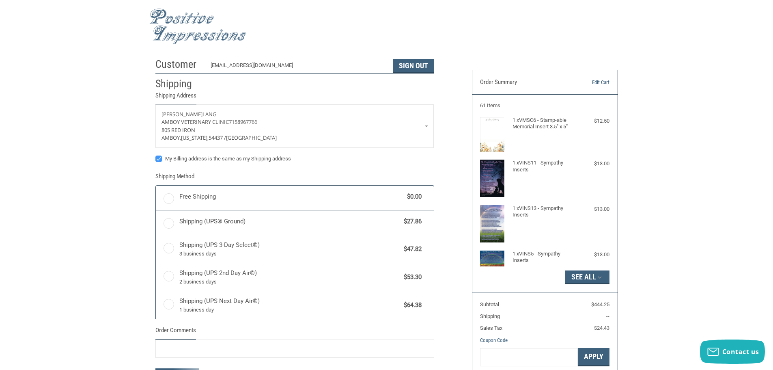
radio input "true"
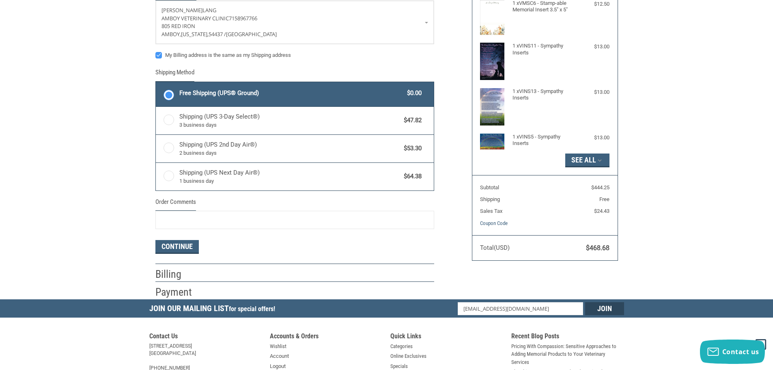
scroll to position [81, 0]
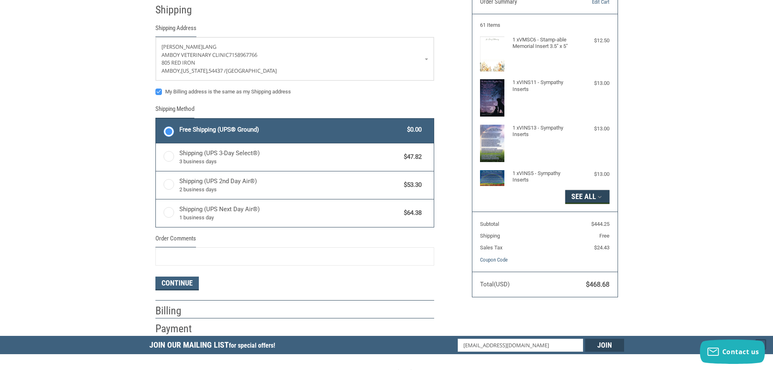
click at [587, 191] on button "See All" at bounding box center [587, 197] width 44 height 14
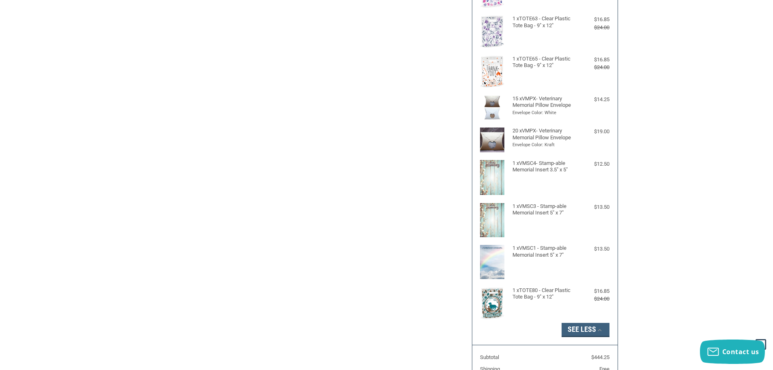
scroll to position [568, 0]
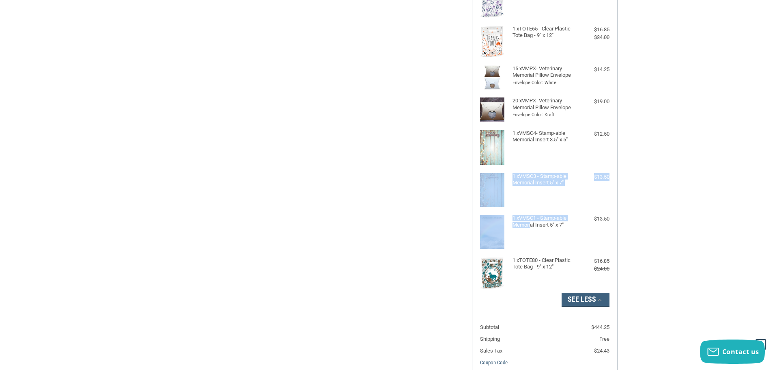
drag, startPoint x: 530, startPoint y: 233, endPoint x: 497, endPoint y: 174, distance: 67.4
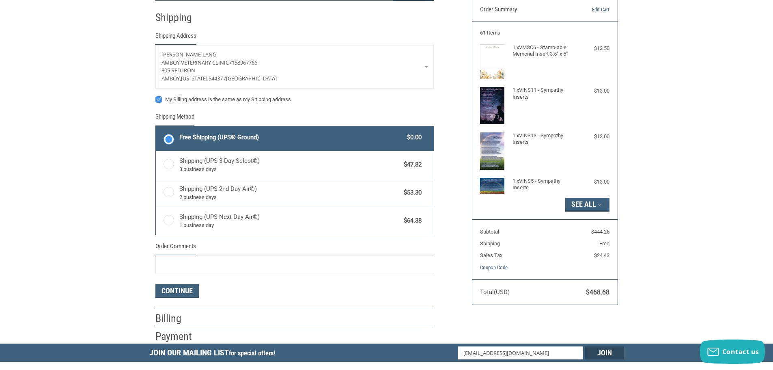
scroll to position [203, 0]
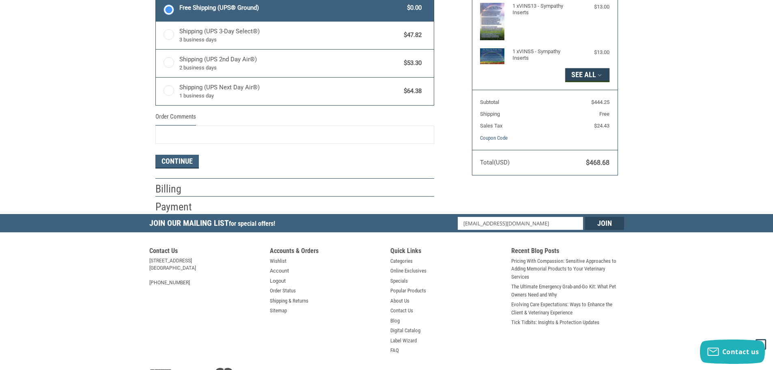
click at [590, 77] on button "See All" at bounding box center [587, 75] width 44 height 14
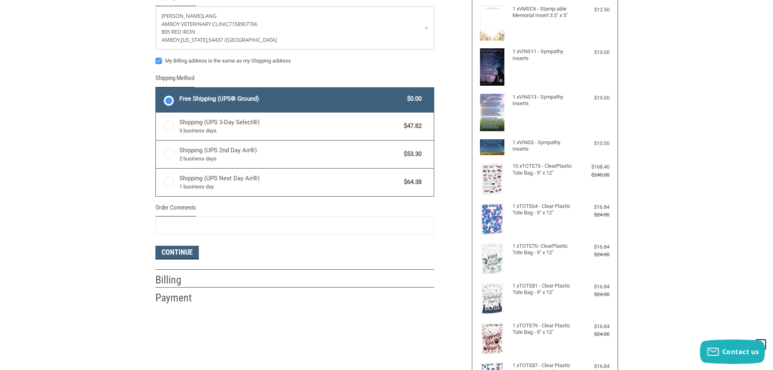
scroll to position [0, 0]
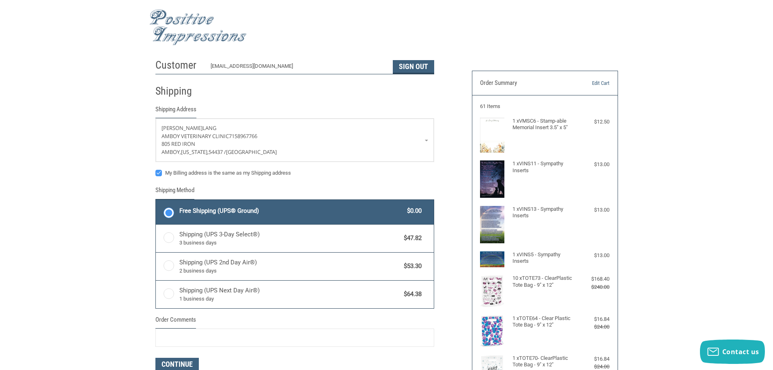
click at [157, 16] on img at bounding box center [197, 27] width 97 height 36
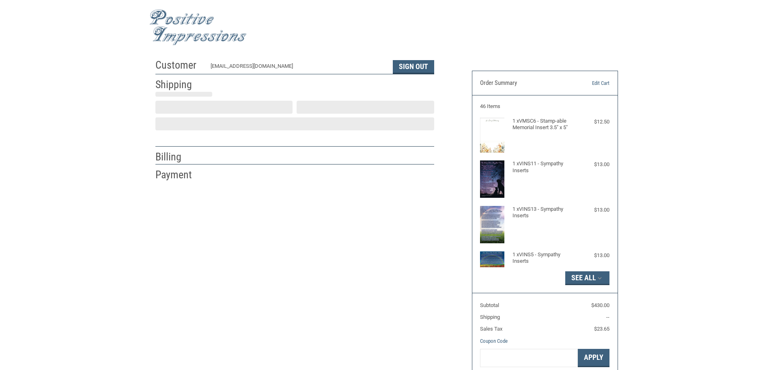
scroll to position [1, 0]
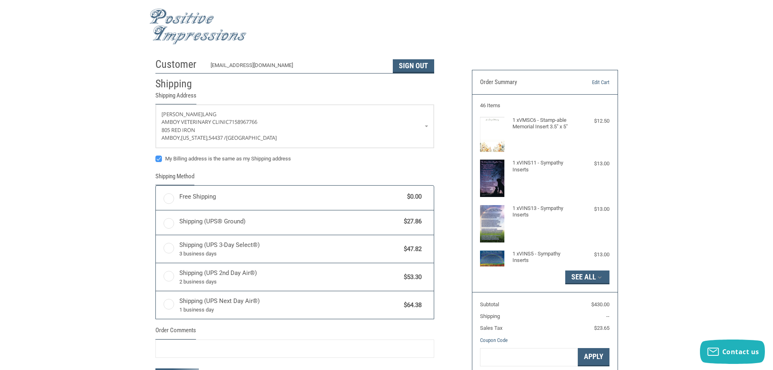
radio input "true"
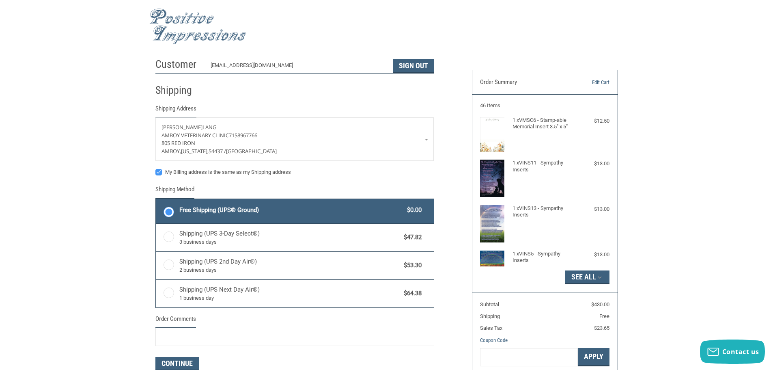
click at [185, 21] on img at bounding box center [197, 27] width 97 height 36
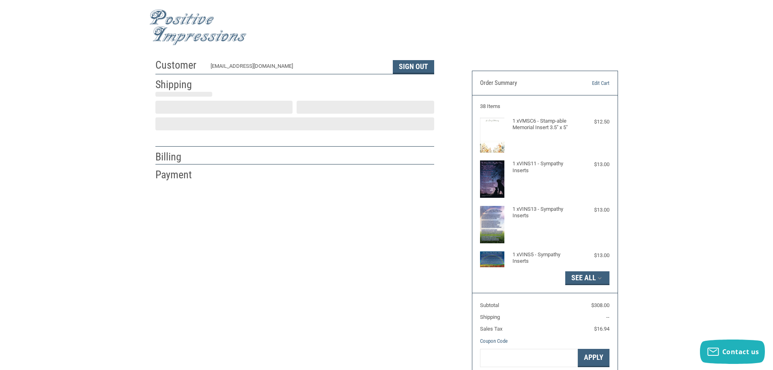
scroll to position [1, 0]
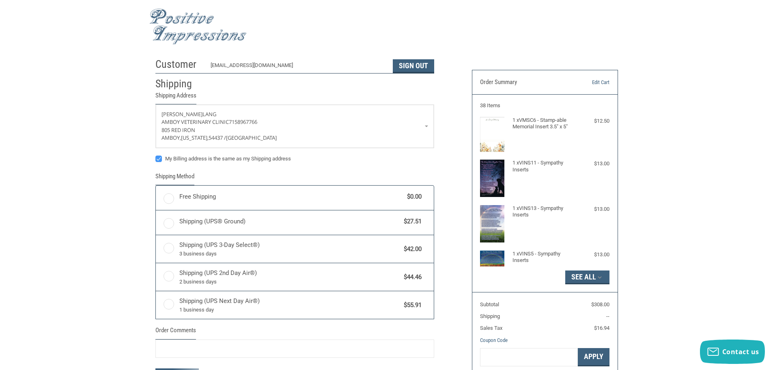
radio input "true"
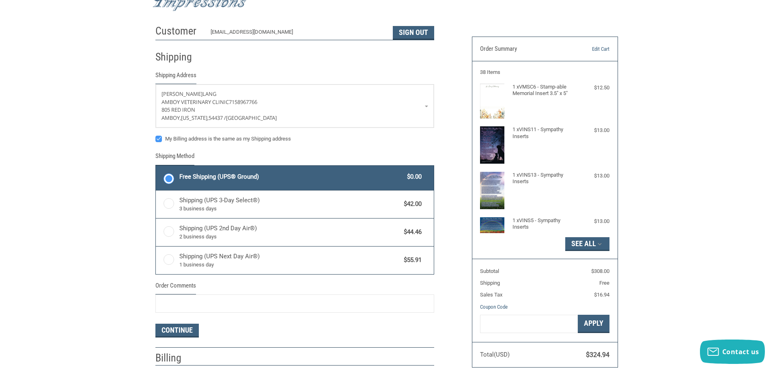
scroll to position [0, 0]
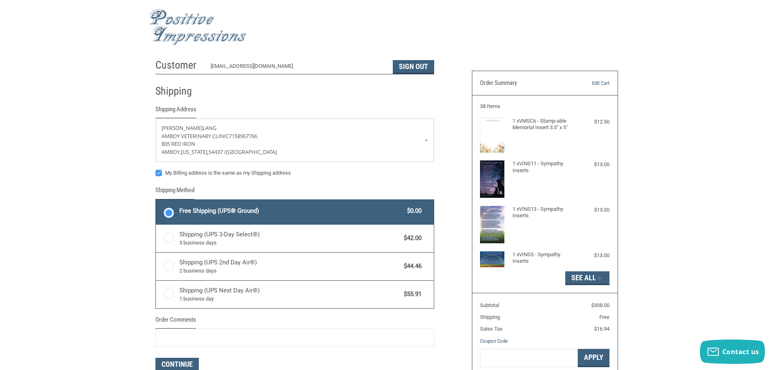
click at [181, 17] on img at bounding box center [197, 27] width 97 height 36
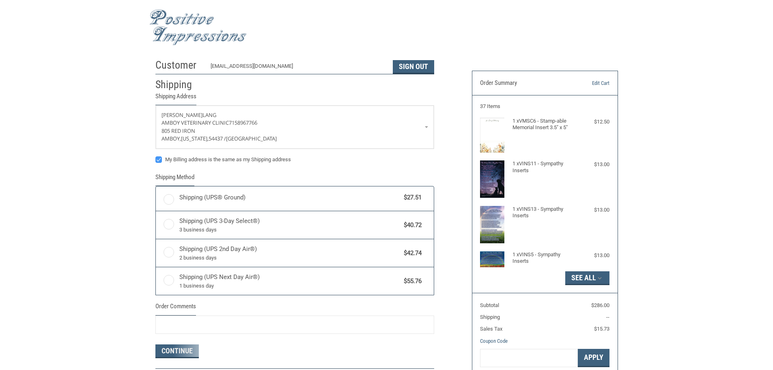
scroll to position [1, 0]
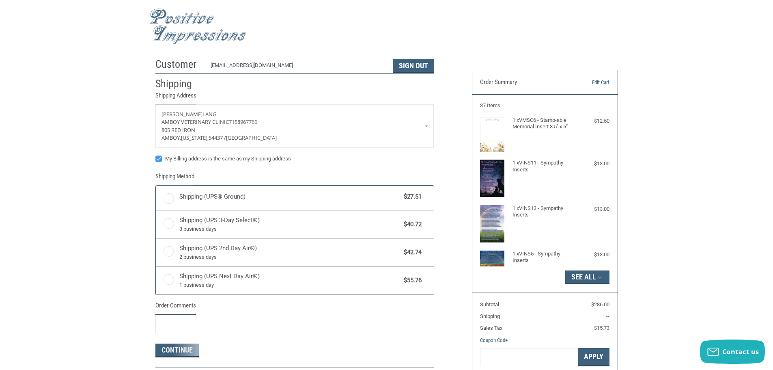
radio input "true"
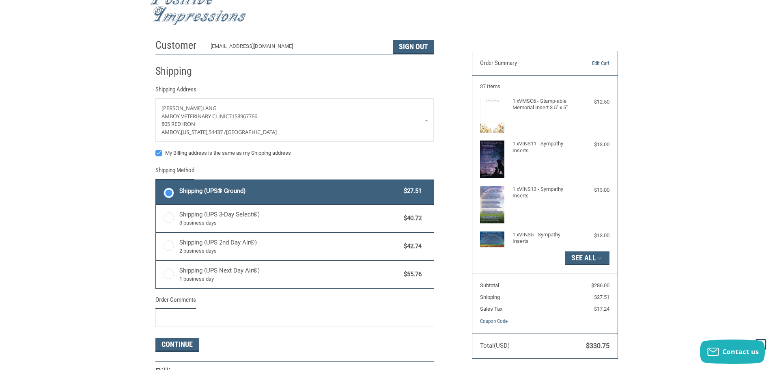
scroll to position [0, 0]
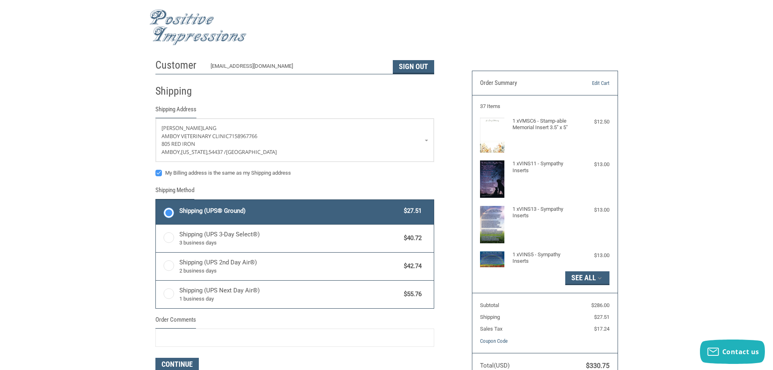
click at [170, 18] on img at bounding box center [197, 27] width 97 height 36
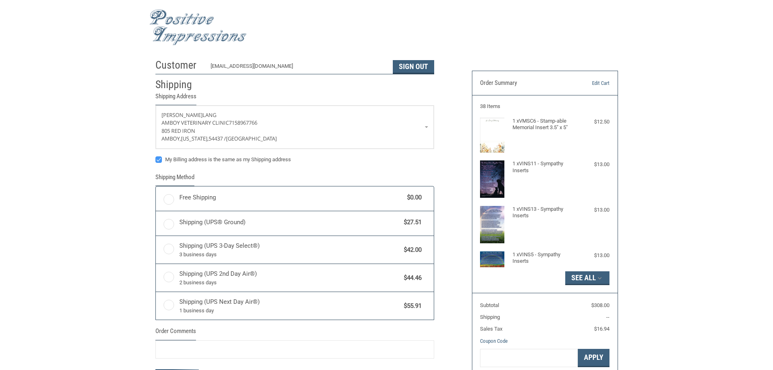
scroll to position [1, 0]
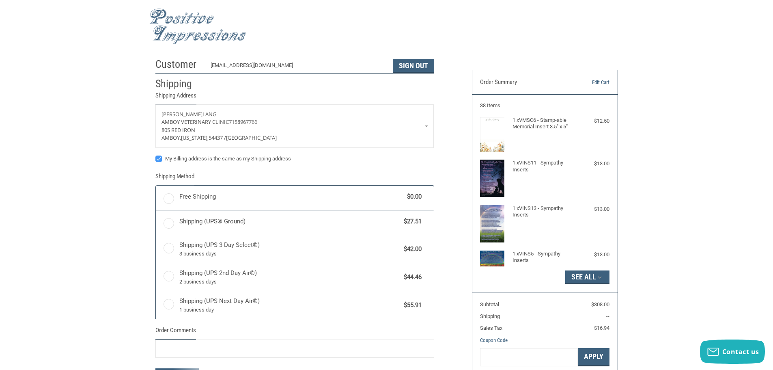
radio input "true"
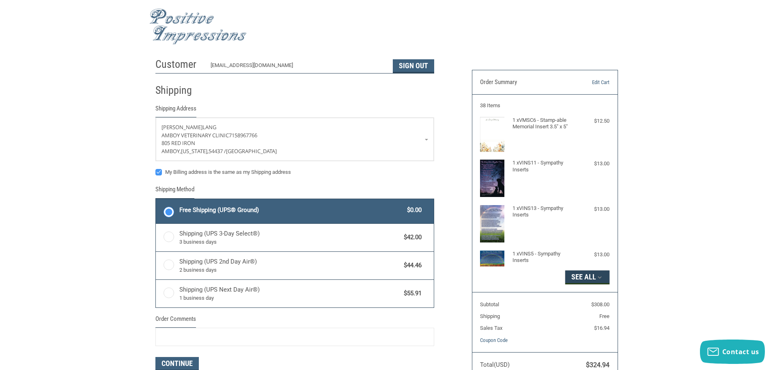
click at [589, 279] on button "See All" at bounding box center [587, 277] width 44 height 14
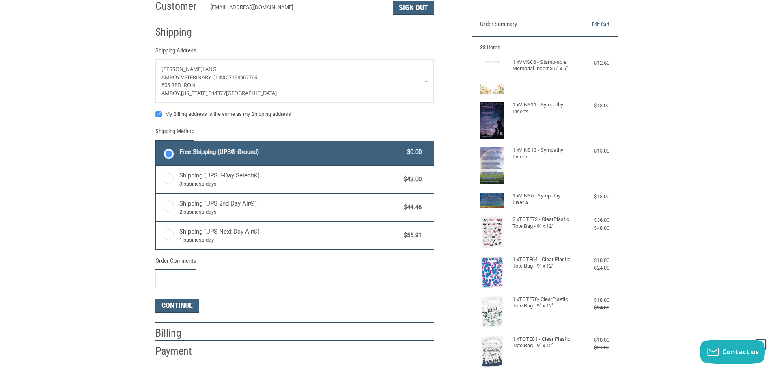
scroll to position [0, 0]
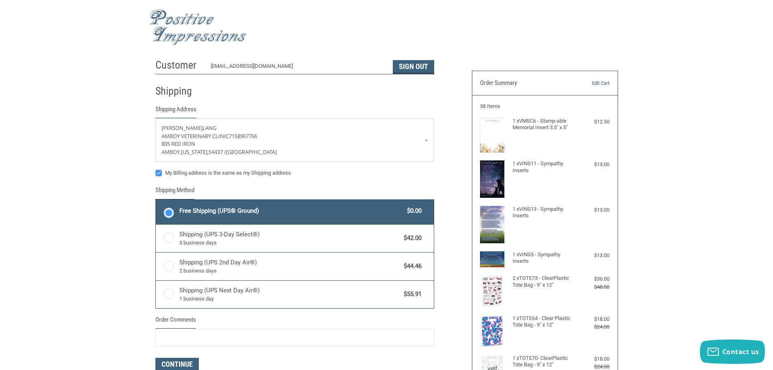
click at [180, 16] on img at bounding box center [197, 27] width 97 height 36
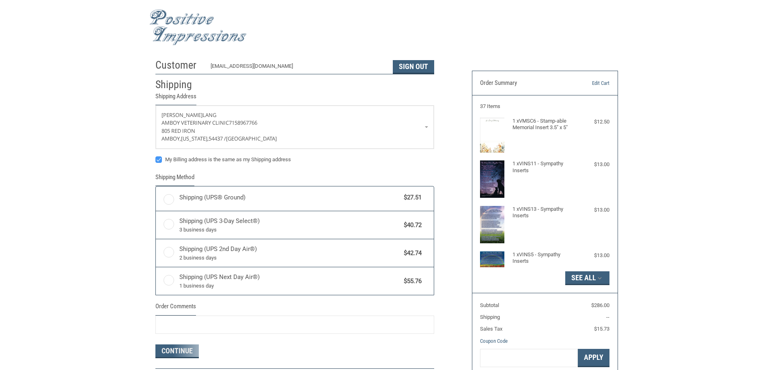
scroll to position [1, 0]
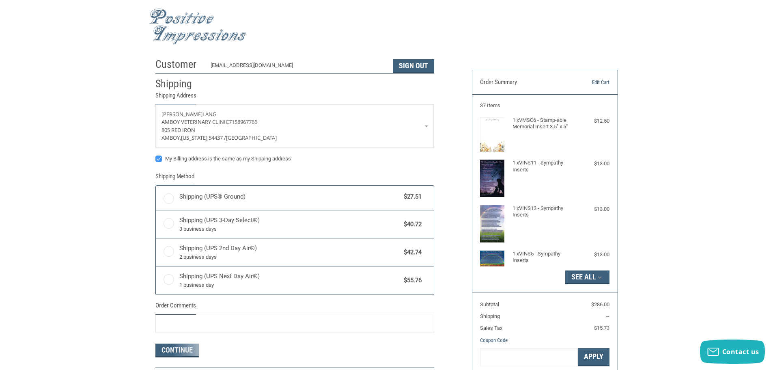
radio input "true"
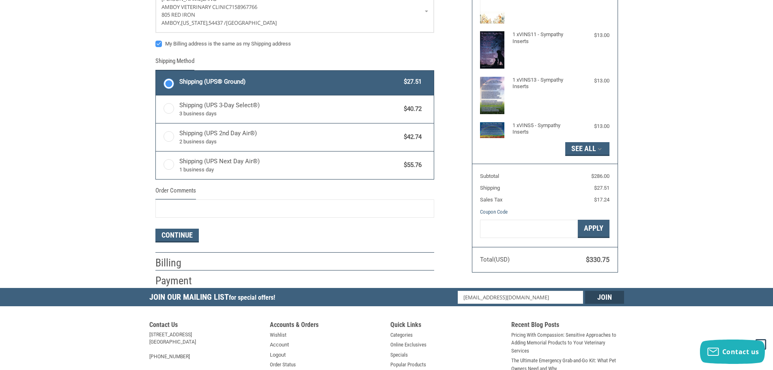
scroll to position [204, 0]
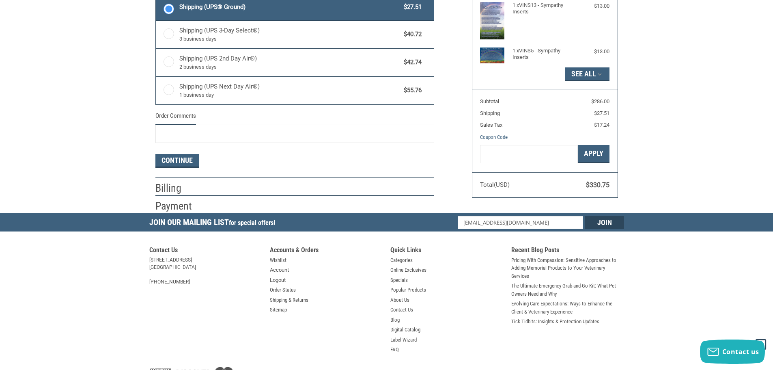
click at [187, 151] on form "[PERSON_NAME] AMBOY VETERINARY CLINIC 7158967766 805 [GEOGRAPHIC_DATA][US_STATE…" at bounding box center [294, 40] width 279 height 253
click at [183, 158] on button "Continue" at bounding box center [176, 161] width 43 height 14
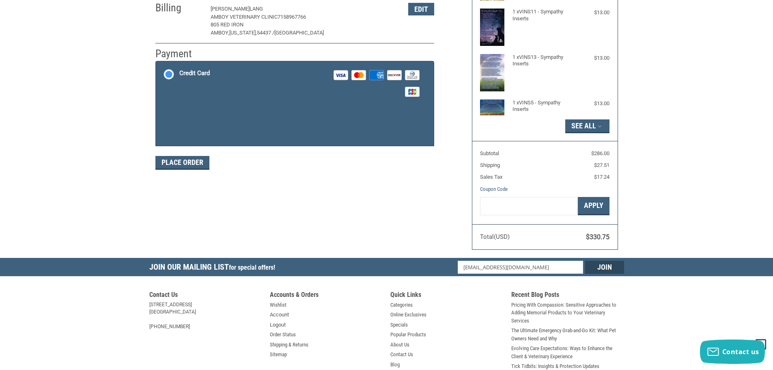
scroll to position [0, 0]
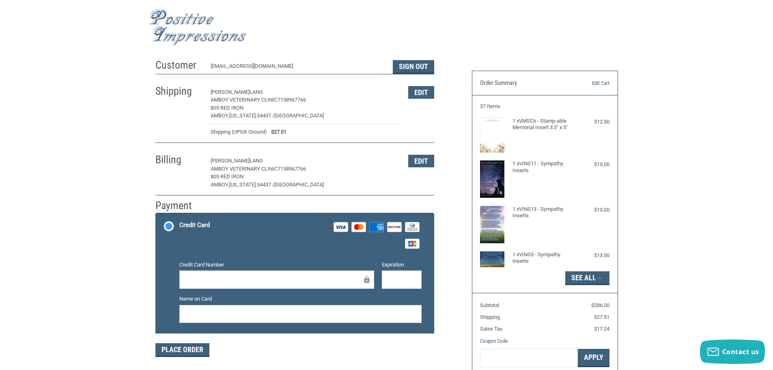
click at [197, 22] on img at bounding box center [197, 27] width 97 height 36
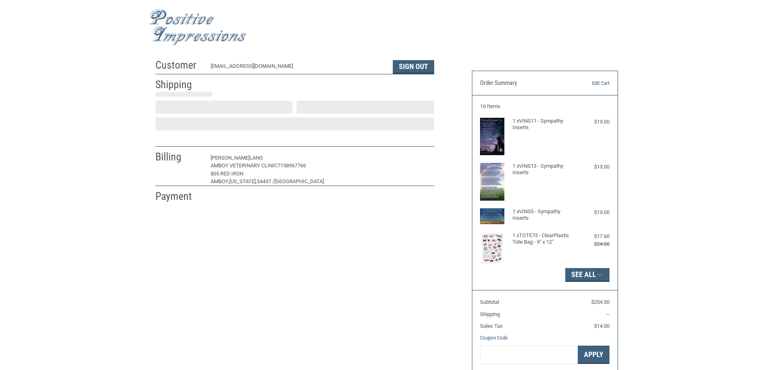
scroll to position [1, 0]
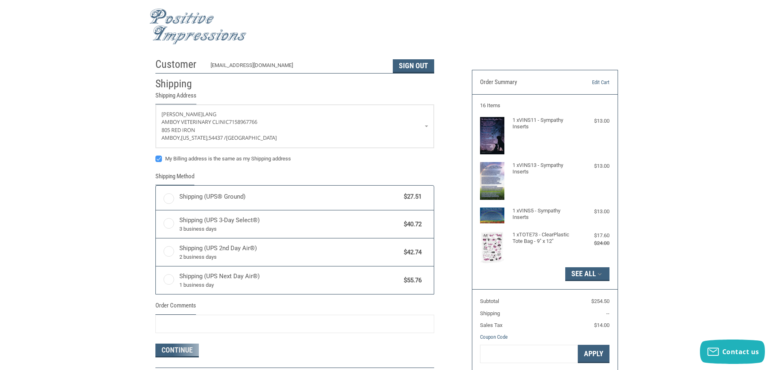
radio input "true"
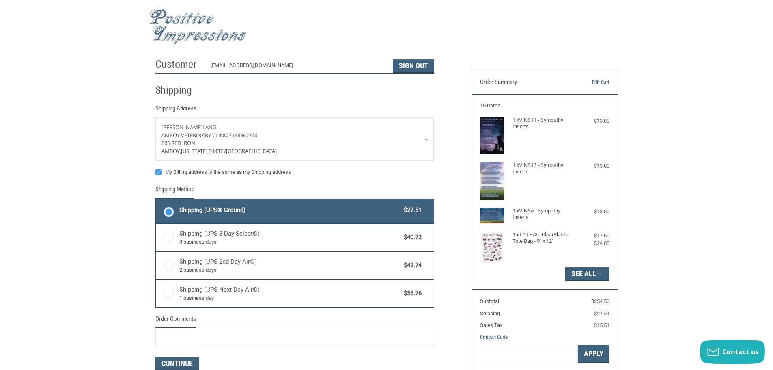
scroll to position [0, 0]
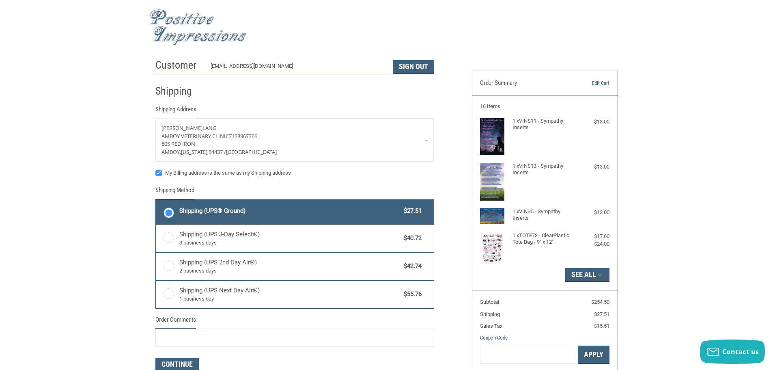
click at [181, 23] on img at bounding box center [197, 27] width 97 height 36
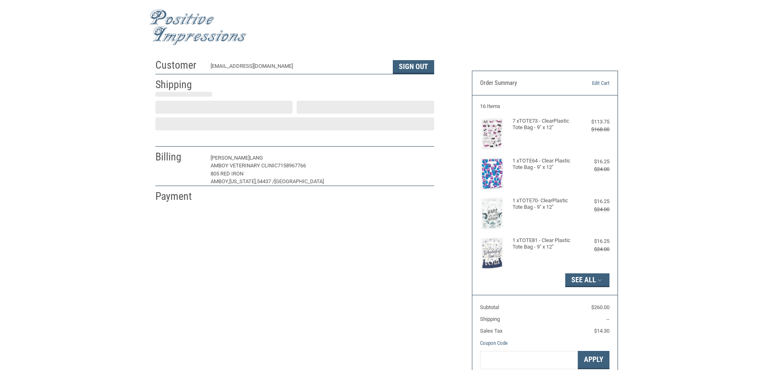
scroll to position [1, 0]
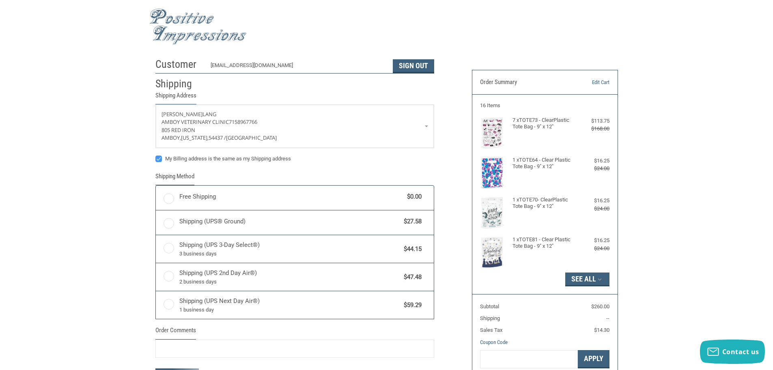
radio input "true"
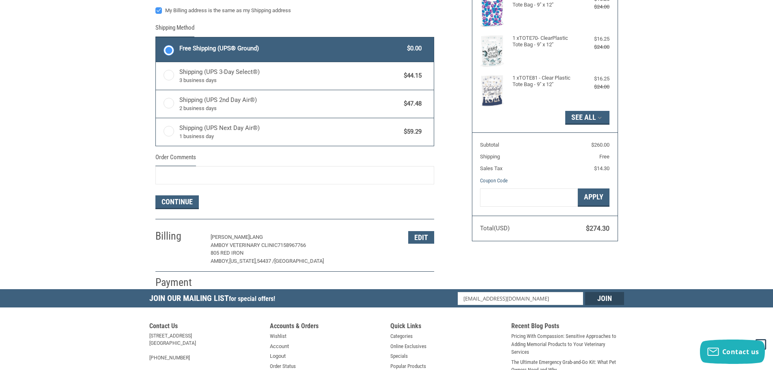
scroll to position [0, 0]
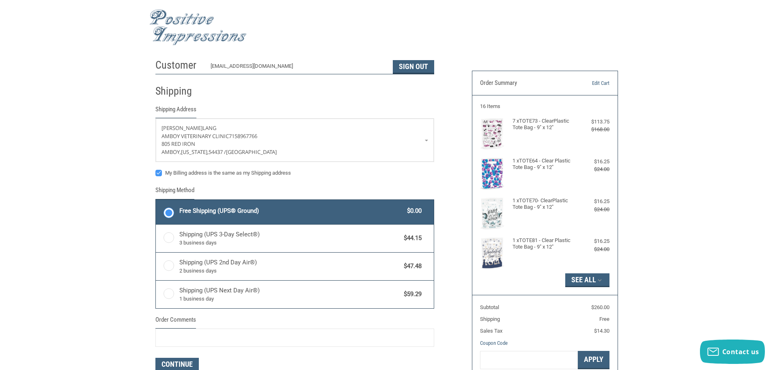
click at [179, 18] on img at bounding box center [197, 27] width 97 height 36
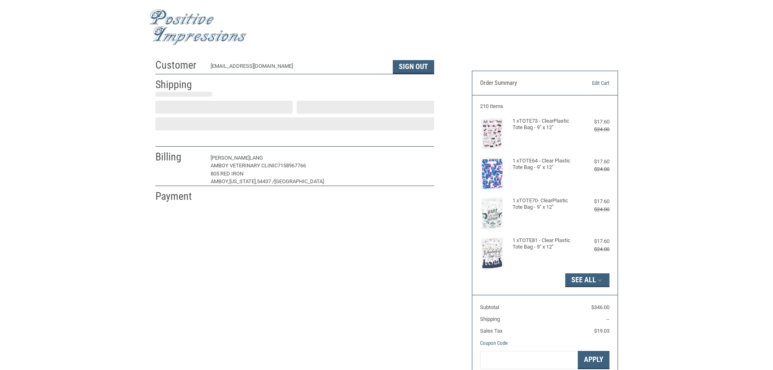
scroll to position [1, 0]
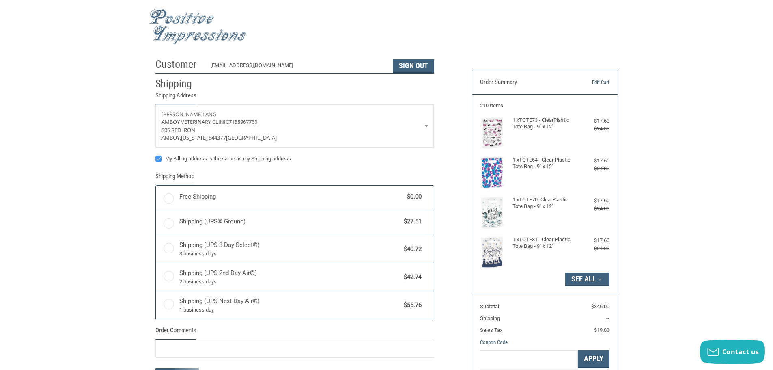
radio input "true"
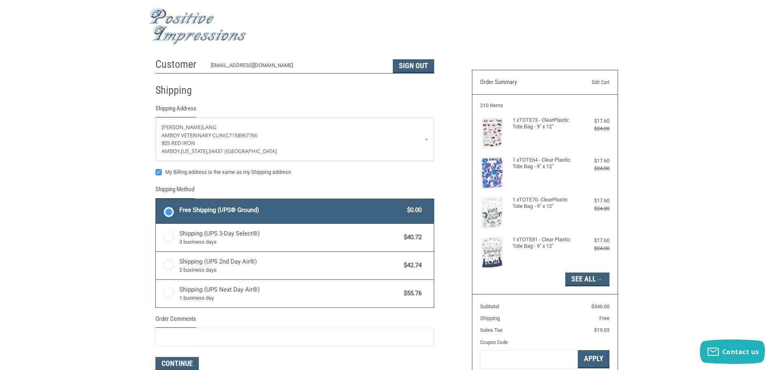
click at [179, 15] on img at bounding box center [197, 27] width 97 height 36
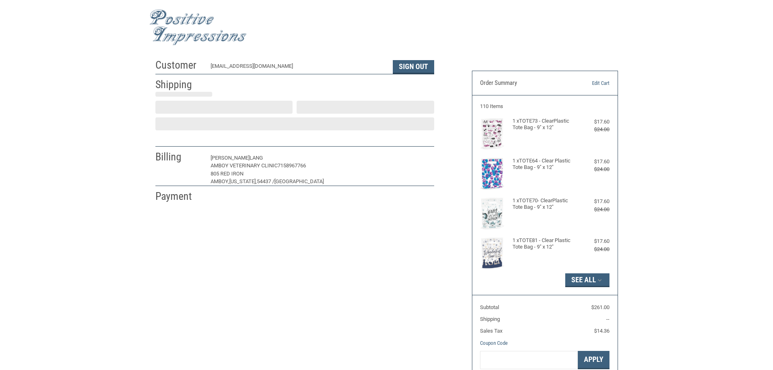
scroll to position [1, 0]
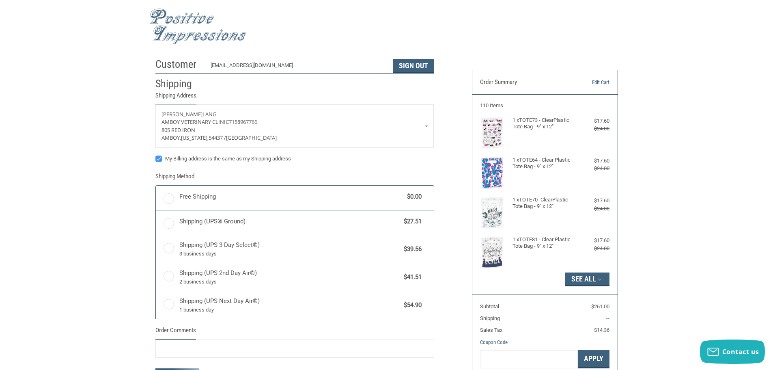
radio input "true"
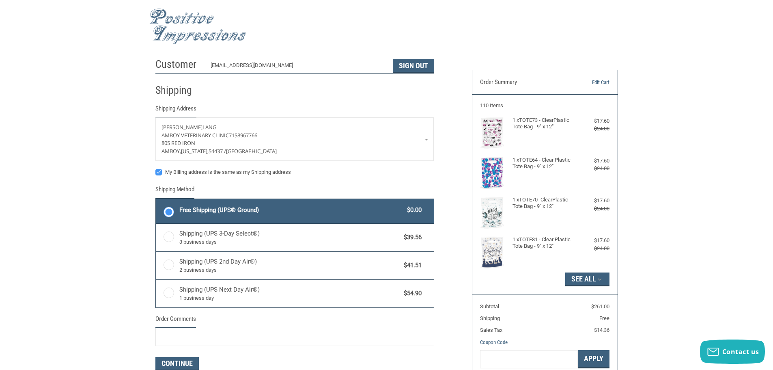
click at [179, 12] on img at bounding box center [197, 27] width 97 height 36
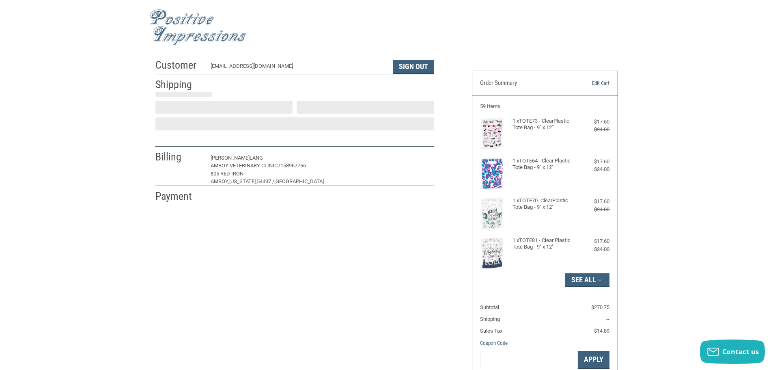
scroll to position [1, 0]
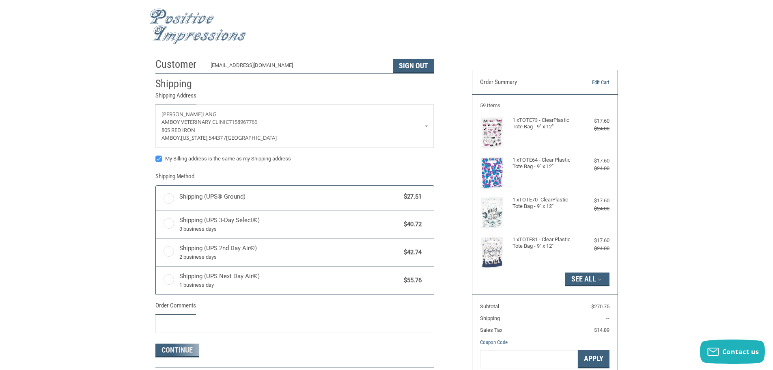
radio input "true"
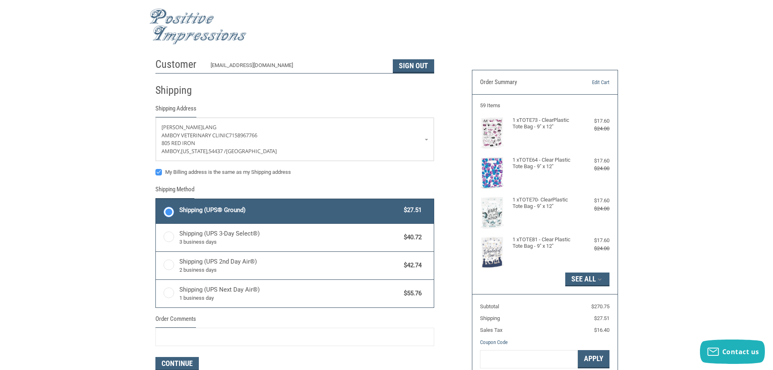
click at [183, 20] on img at bounding box center [197, 27] width 97 height 36
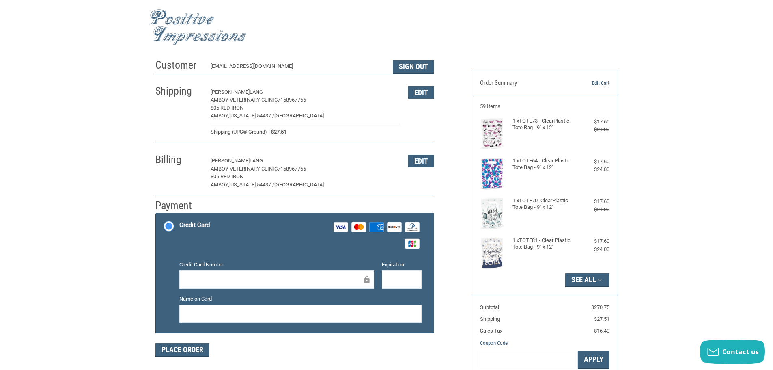
click at [164, 16] on img at bounding box center [197, 27] width 97 height 36
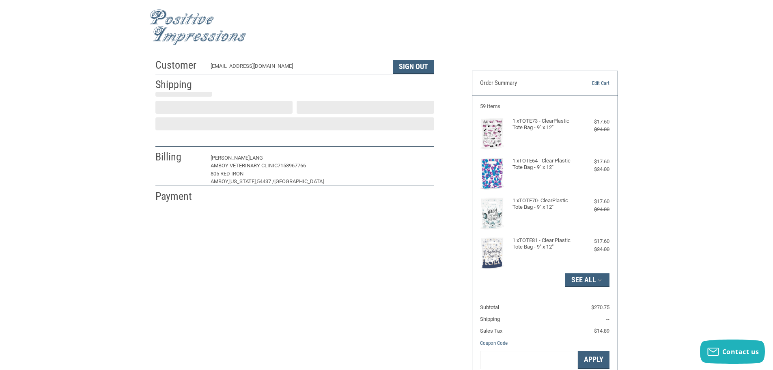
scroll to position [1, 0]
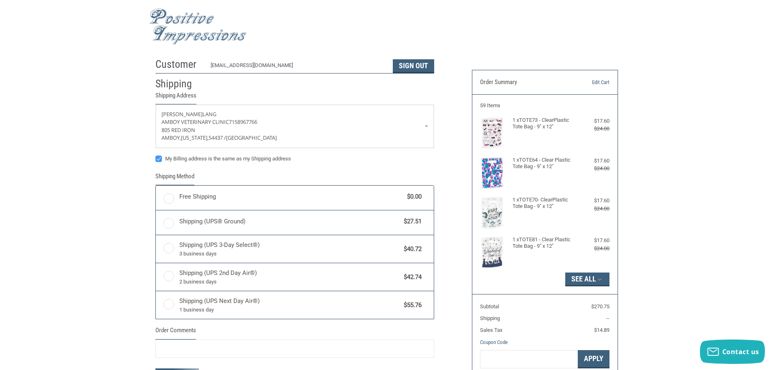
radio input "true"
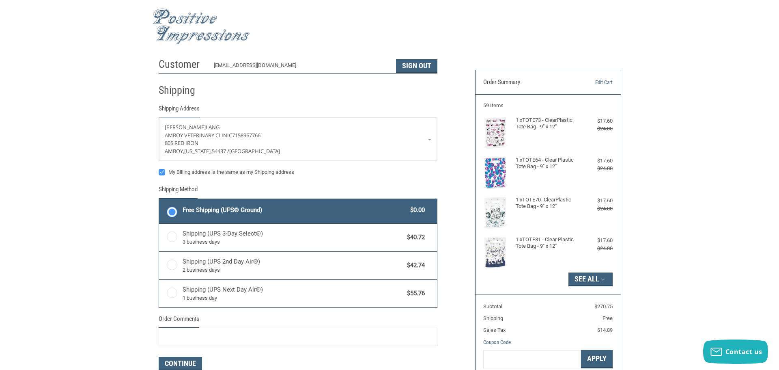
scroll to position [0, 0]
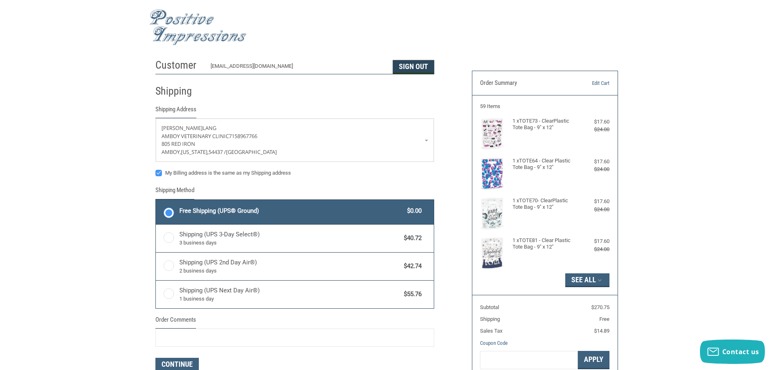
click at [412, 66] on button "Sign Out" at bounding box center [413, 67] width 41 height 14
